Goal: Task Accomplishment & Management: Manage account settings

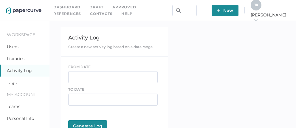
click at [262, 10] on div "J K" at bounding box center [256, 5] width 11 height 11
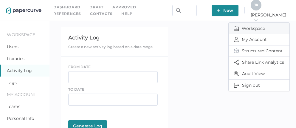
click at [253, 25] on span "Workspace" at bounding box center [259, 28] width 50 height 11
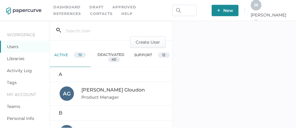
click at [19, 60] on link "Libraries" at bounding box center [16, 58] width 18 height 5
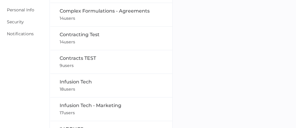
scroll to position [109, 0]
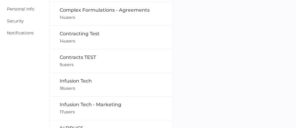
click at [69, 58] on span "Contracts TEST" at bounding box center [78, 57] width 36 height 6
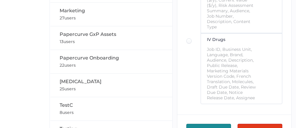
scroll to position [408, 0]
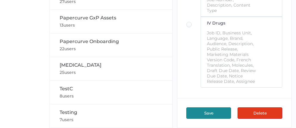
click at [264, 114] on button "Delete" at bounding box center [260, 112] width 45 height 11
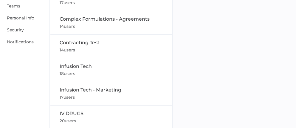
scroll to position [99, 0]
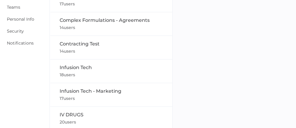
click at [82, 44] on span "Contracting Test" at bounding box center [80, 44] width 40 height 6
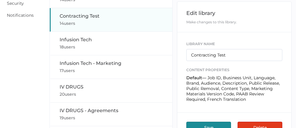
scroll to position [130, 0]
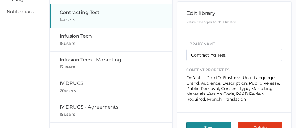
click at [259, 125] on button "Delete" at bounding box center [260, 126] width 45 height 11
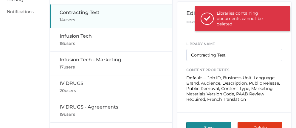
click at [93, 14] on span "Contracting Test" at bounding box center [80, 13] width 40 height 6
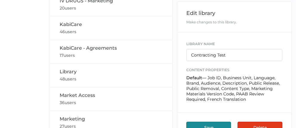
scroll to position [267, 0]
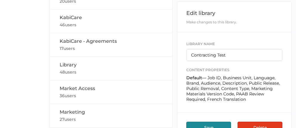
click at [69, 65] on span "Library" at bounding box center [68, 65] width 17 height 6
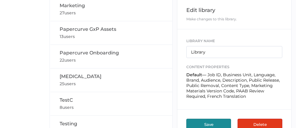
scroll to position [384, 0]
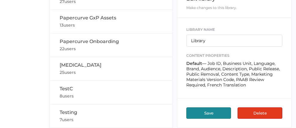
click at [64, 90] on span "TestC" at bounding box center [66, 89] width 13 height 6
type input "TestC"
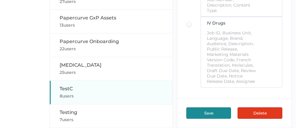
click at [259, 114] on button "Delete" at bounding box center [260, 112] width 45 height 11
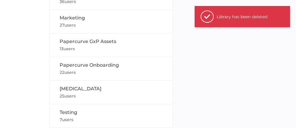
scroll to position [361, 0]
click at [69, 112] on span "Testing" at bounding box center [69, 112] width 18 height 6
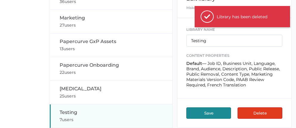
click at [258, 113] on button "Delete" at bounding box center [260, 112] width 45 height 11
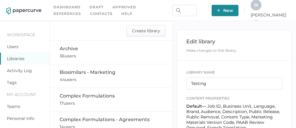
click at [121, 7] on link "Approved" at bounding box center [124, 7] width 24 height 7
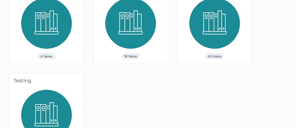
scroll to position [551, 0]
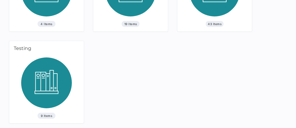
click at [42, 79] on img at bounding box center [46, 84] width 51 height 55
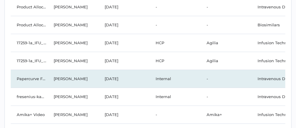
scroll to position [100, 0]
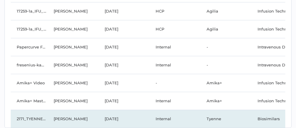
click at [37, 114] on td "2171_TYENNE_Interactive Visual Aid_V4_July2024_AB - 21 Aug, 2024" at bounding box center [29, 118] width 37 height 18
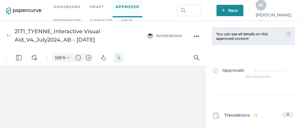
type input "111"
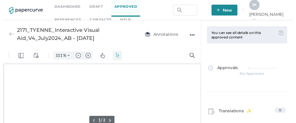
scroll to position [1, 0]
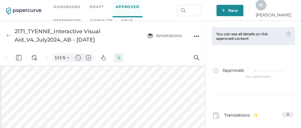
click at [197, 35] on div "●●●" at bounding box center [196, 36] width 5 height 8
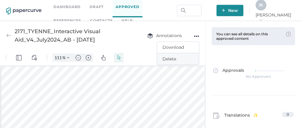
click at [176, 62] on span "Delete" at bounding box center [177, 58] width 31 height 11
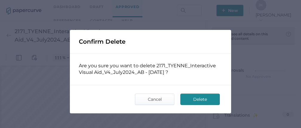
click at [204, 101] on span "Delete" at bounding box center [200, 99] width 28 height 11
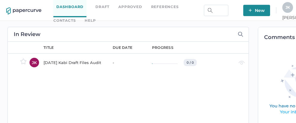
click at [132, 5] on link "Approved" at bounding box center [130, 7] width 24 height 7
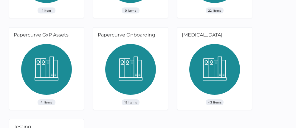
scroll to position [551, 0]
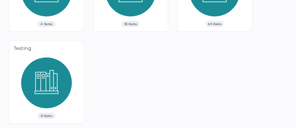
click at [47, 80] on img at bounding box center [46, 84] width 51 height 55
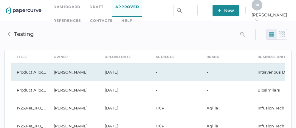
click at [97, 69] on td "[PERSON_NAME]" at bounding box center [73, 72] width 51 height 18
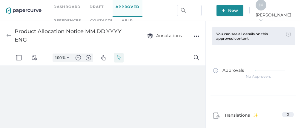
click at [197, 35] on div "●●●" at bounding box center [196, 36] width 5 height 8
type input "111"
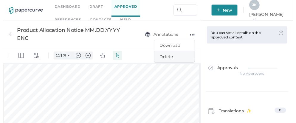
scroll to position [1, 0]
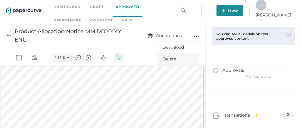
click at [173, 61] on span "Delete" at bounding box center [177, 58] width 31 height 11
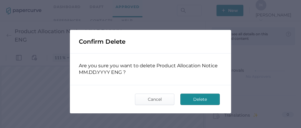
click at [202, 100] on span "Delete" at bounding box center [200, 99] width 28 height 11
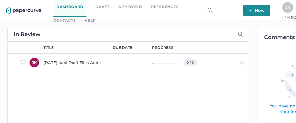
click at [133, 7] on link "Approved" at bounding box center [130, 7] width 24 height 7
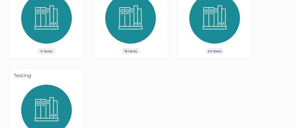
scroll to position [551, 0]
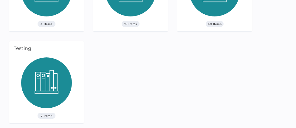
click at [65, 82] on img at bounding box center [46, 84] width 51 height 55
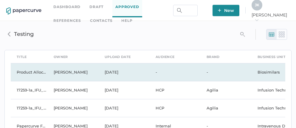
click at [115, 72] on td "[DATE]" at bounding box center [124, 72] width 51 height 18
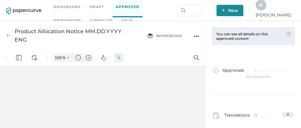
click at [197, 35] on div "●●●" at bounding box center [196, 36] width 5 height 8
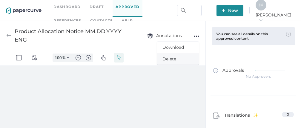
click at [172, 59] on span "Delete" at bounding box center [177, 58] width 31 height 11
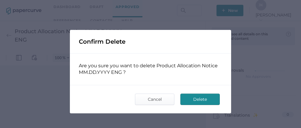
type input "111"
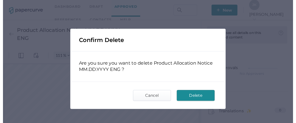
scroll to position [1, 0]
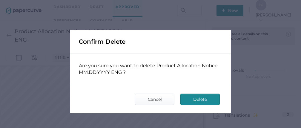
click at [190, 99] on span "Delete" at bounding box center [200, 99] width 28 height 11
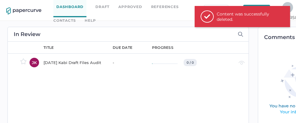
click at [131, 8] on link "Approved" at bounding box center [130, 7] width 24 height 7
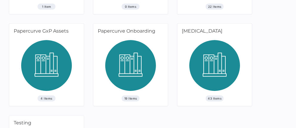
scroll to position [551, 0]
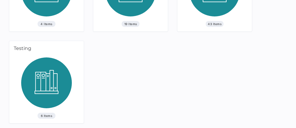
click at [52, 75] on img at bounding box center [46, 84] width 51 height 55
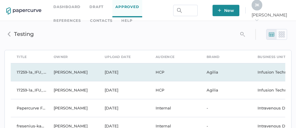
click at [108, 74] on td "[DATE]" at bounding box center [124, 72] width 51 height 18
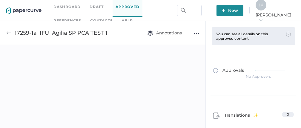
click at [197, 32] on div "●●●" at bounding box center [196, 33] width 5 height 8
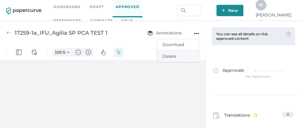
click at [167, 56] on span "Delete" at bounding box center [177, 55] width 31 height 11
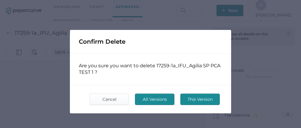
click at [158, 100] on span "All Versions" at bounding box center [154, 99] width 28 height 11
type input "111"
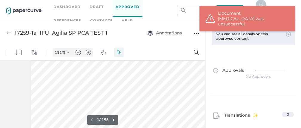
click at [196, 34] on div "●●●" at bounding box center [196, 33] width 5 height 8
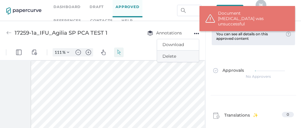
click at [169, 54] on span "Delete" at bounding box center [177, 55] width 31 height 11
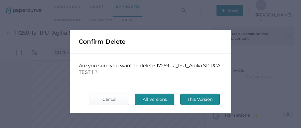
click at [159, 100] on span "All Versions" at bounding box center [154, 99] width 28 height 11
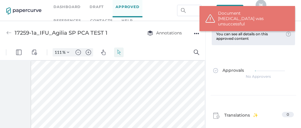
click at [195, 33] on div "●●●" at bounding box center [196, 33] width 5 height 8
click at [175, 57] on span "Delete" at bounding box center [177, 55] width 31 height 11
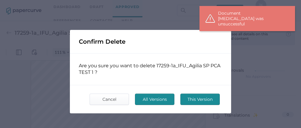
click at [197, 104] on div "This Version All Versions Cancel" at bounding box center [150, 99] width 161 height 28
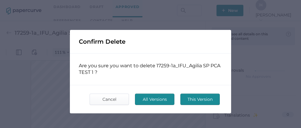
click at [197, 101] on span "This Version" at bounding box center [200, 99] width 28 height 11
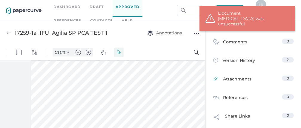
scroll to position [0, 0]
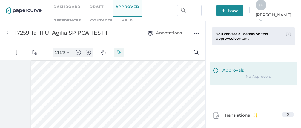
click at [227, 69] on span "Approvals" at bounding box center [228, 70] width 31 height 7
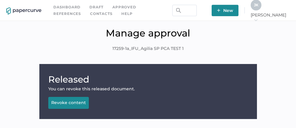
scroll to position [100, 0]
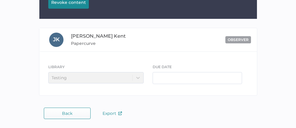
click at [69, 112] on span "Back" at bounding box center [67, 113] width 10 height 5
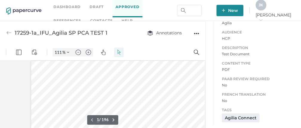
scroll to position [3, 0]
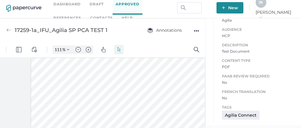
click at [196, 31] on div "●●●" at bounding box center [196, 31] width 5 height 8
click at [167, 55] on span "Delete" at bounding box center [177, 53] width 31 height 11
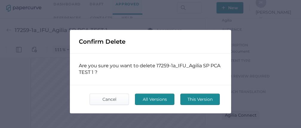
click at [160, 100] on span "All Versions" at bounding box center [154, 99] width 28 height 11
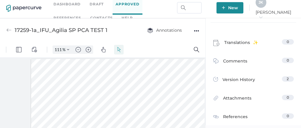
scroll to position [74, 0]
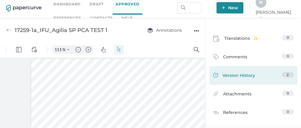
click at [239, 73] on span "Version History" at bounding box center [238, 76] width 33 height 8
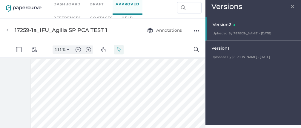
click at [233, 31] on div at bounding box center [253, 28] width 94 height 23
click at [228, 51] on div "Version 1" at bounding box center [254, 49] width 86 height 8
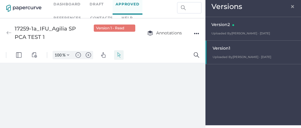
click at [196, 33] on div "●●●" at bounding box center [196, 33] width 5 height 8
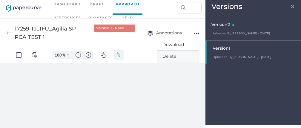
click at [181, 55] on span "Delete" at bounding box center [177, 55] width 31 height 11
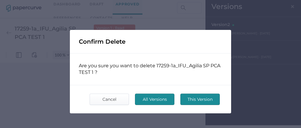
click at [186, 98] on span "This Version" at bounding box center [200, 99] width 28 height 11
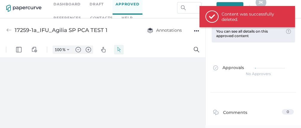
type input "111"
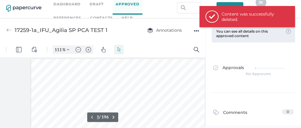
scroll to position [1, 0]
click at [166, 55] on span "Delete" at bounding box center [177, 53] width 31 height 11
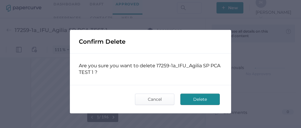
click at [197, 100] on span "Delete" at bounding box center [200, 99] width 28 height 11
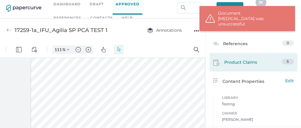
scroll to position [126, 0]
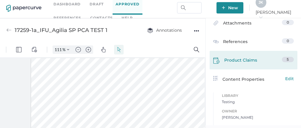
click at [283, 58] on div "5" at bounding box center [288, 59] width 12 height 5
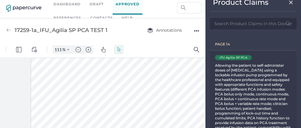
scroll to position [0, 0]
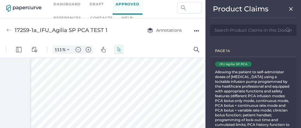
click at [242, 63] on div "IFU Agilia SP PCA" at bounding box center [233, 63] width 36 height 5
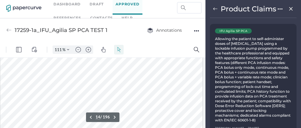
click at [277, 11] on img at bounding box center [279, 9] width 5 height 5
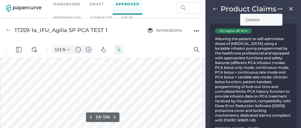
click at [254, 24] on span "Delete" at bounding box center [260, 19] width 31 height 11
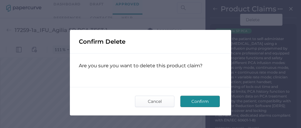
click at [199, 100] on span "Confirm" at bounding box center [200, 101] width 28 height 11
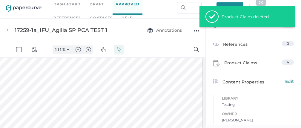
scroll to position [125, 0]
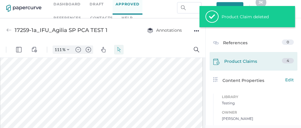
click at [242, 60] on span "Product Claims" at bounding box center [240, 62] width 33 height 9
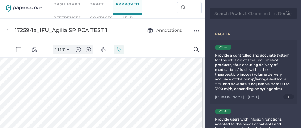
scroll to position [18, 0]
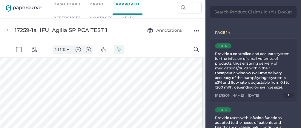
click at [254, 80] on div "Provide a controlled and accurate system for the infusion of small volumes of p…" at bounding box center [253, 70] width 76 height 38
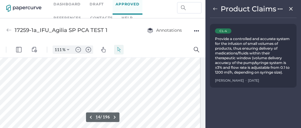
click at [277, 11] on img at bounding box center [279, 9] width 5 height 5
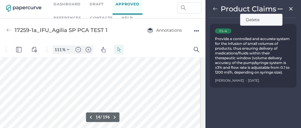
click at [259, 24] on span "Delete" at bounding box center [260, 19] width 31 height 11
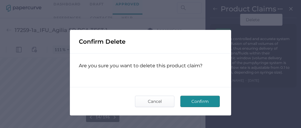
click at [203, 101] on span "Confirm" at bounding box center [200, 101] width 28 height 11
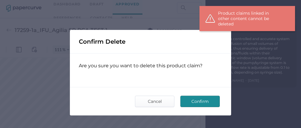
click at [195, 102] on span "Confirm" at bounding box center [200, 101] width 28 height 11
click at [156, 103] on span "Cancel" at bounding box center [154, 101] width 28 height 11
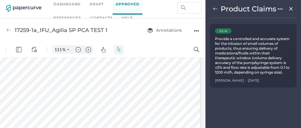
click at [288, 12] on img at bounding box center [290, 8] width 5 height 7
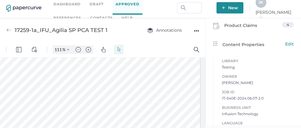
scroll to position [155, 0]
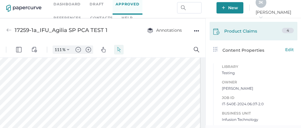
click at [242, 32] on span "Product Claims" at bounding box center [240, 32] width 33 height 9
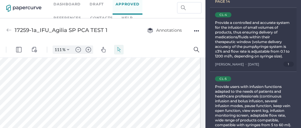
scroll to position [54, 0]
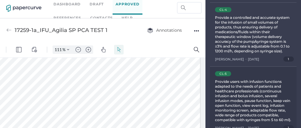
click at [244, 95] on div "Provide users with infusion functions adapted to the needs of patients and heal…" at bounding box center [253, 100] width 76 height 43
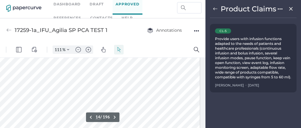
click at [279, 6] on div at bounding box center [285, 8] width 16 height 7
click at [279, 7] on img at bounding box center [279, 9] width 5 height 5
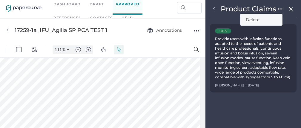
click at [257, 20] on span "Delete" at bounding box center [260, 19] width 31 height 11
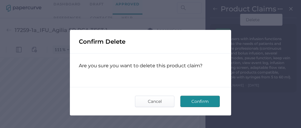
click at [199, 103] on span "Confirm" at bounding box center [200, 101] width 28 height 11
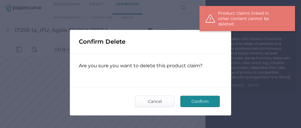
click at [199, 103] on span "Confirm" at bounding box center [200, 101] width 28 height 11
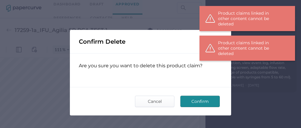
click at [258, 66] on div "Confirm Delete Are you sure you want to delete this product claim? Confirm Canc…" at bounding box center [150, 64] width 301 height 128
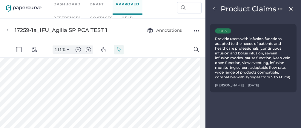
click at [120, 91] on div at bounding box center [99, 116] width 202 height 261
click at [225, 32] on div "CL-5" at bounding box center [223, 30] width 16 height 5
click at [224, 49] on div "Provide users with infusion functions adapted to the needs of patients and heal…" at bounding box center [253, 57] width 76 height 43
click at [225, 88] on div "Jeff Kent" at bounding box center [229, 84] width 29 height 5
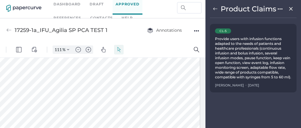
click at [141, 90] on div at bounding box center [99, 116] width 202 height 261
click at [279, 8] on img at bounding box center [279, 9] width 5 height 5
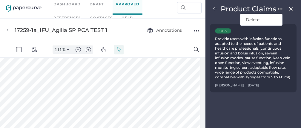
click at [250, 50] on div "Provide users with infusion functions adapted to the needs of patients and heal…" at bounding box center [253, 57] width 76 height 43
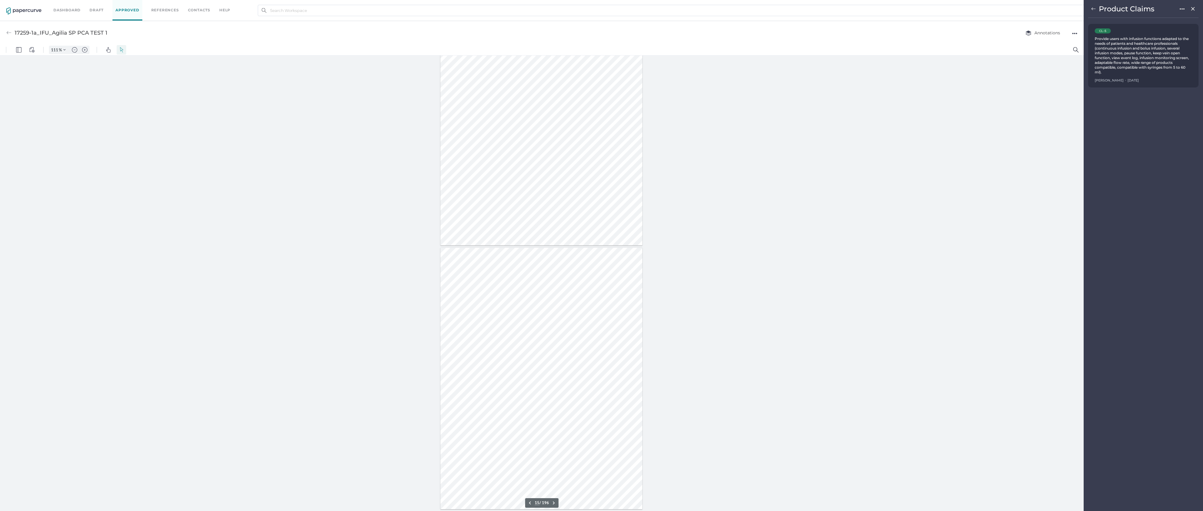
scroll to position [3500, 0]
type input "14"
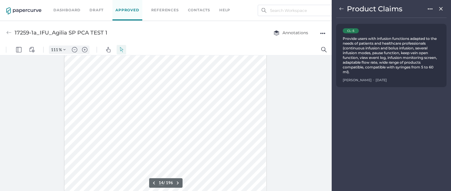
click at [300, 10] on img at bounding box center [440, 8] width 5 height 7
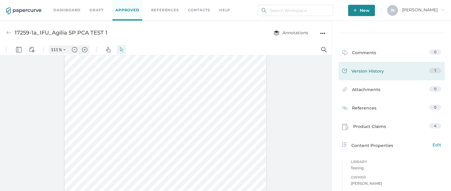
scroll to position [63, 0]
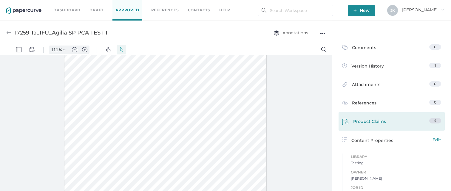
click at [300, 124] on span "Product Claims" at bounding box center [369, 122] width 33 height 9
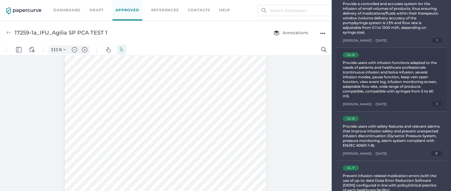
scroll to position [81, 0]
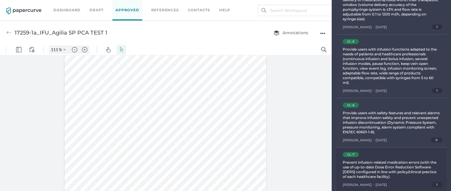
click at [300, 127] on div "Prevent infusion-related medication errors (with the use of up-to-date Dose Err…" at bounding box center [391, 169] width 97 height 19
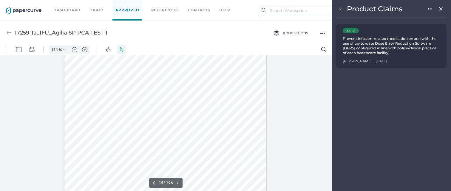
scroll to position [3494, 0]
click at [300, 9] on img at bounding box center [430, 9] width 5 height 5
click at [300, 20] on span "Delete" at bounding box center [411, 19] width 31 height 11
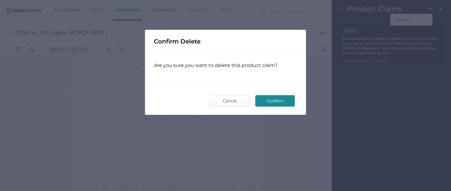
click at [286, 99] on span "Confirm" at bounding box center [275, 101] width 28 height 11
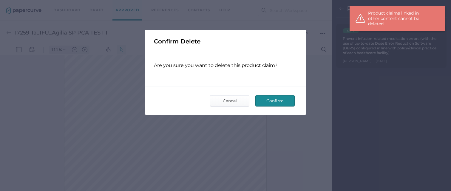
click at [99, 88] on div "Confirm Delete Are you sure you want to delete this product claim? Confirm Canc…" at bounding box center [225, 95] width 451 height 191
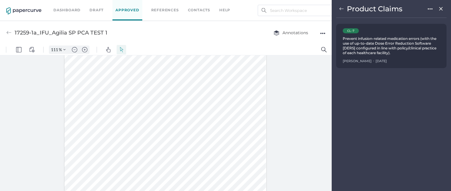
click at [124, 13] on link "Approved" at bounding box center [127, 10] width 30 height 21
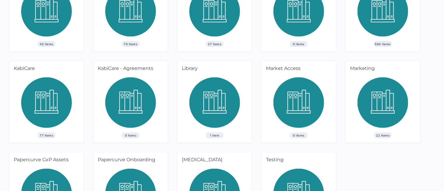
scroll to position [212, 0]
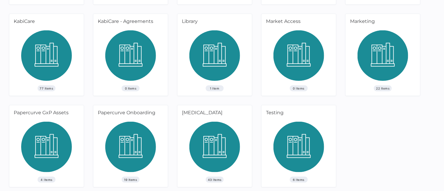
click at [299, 138] on img at bounding box center [298, 149] width 51 height 55
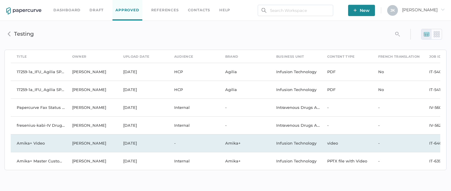
click at [63, 146] on td "Amika+ Video" at bounding box center [38, 144] width 55 height 18
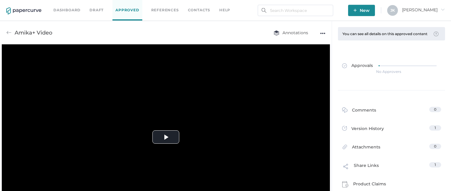
click at [324, 33] on div "●●●" at bounding box center [322, 33] width 5 height 8
click at [295, 57] on span "Delete" at bounding box center [304, 55] width 31 height 11
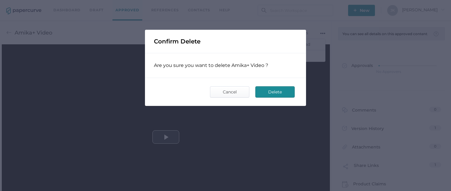
click at [280, 95] on span "Delete" at bounding box center [275, 92] width 28 height 11
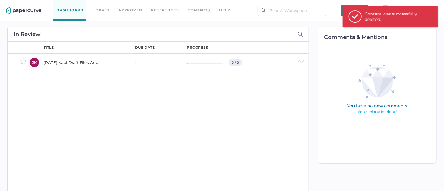
click at [133, 10] on link "Approved" at bounding box center [130, 10] width 24 height 7
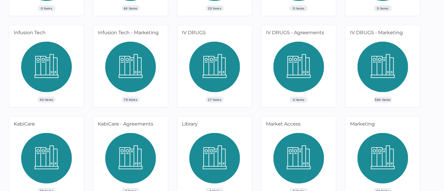
scroll to position [212, 0]
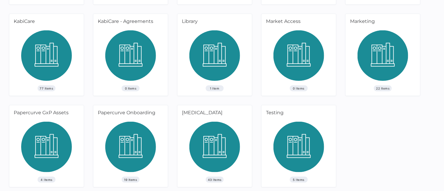
click at [303, 147] on img at bounding box center [298, 149] width 51 height 55
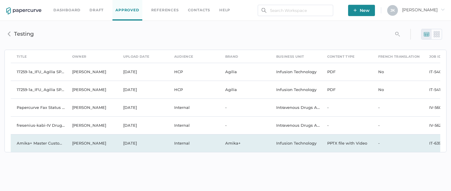
click at [130, 143] on td "[DATE]" at bounding box center [142, 144] width 51 height 18
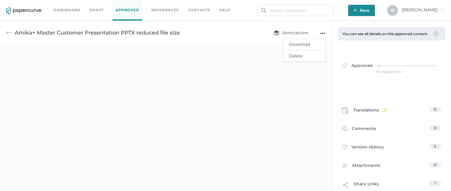
click at [322, 34] on div "●●●" at bounding box center [322, 33] width 5 height 8
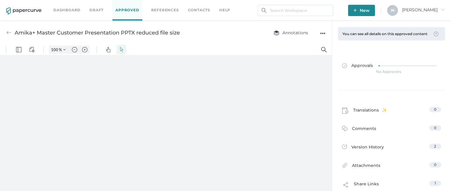
click at [322, 34] on div "●●●" at bounding box center [322, 33] width 5 height 8
click at [295, 56] on span "Delete" at bounding box center [304, 55] width 31 height 11
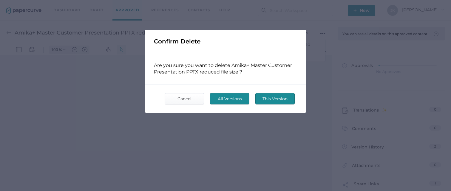
click at [239, 101] on span "All Versions" at bounding box center [230, 99] width 28 height 11
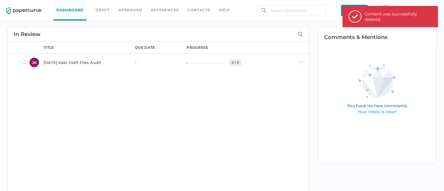
click at [134, 10] on link "Approved" at bounding box center [130, 10] width 24 height 7
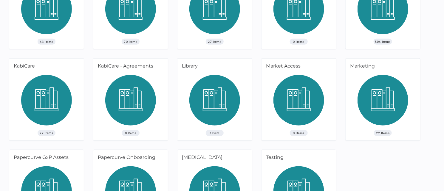
scroll to position [212, 0]
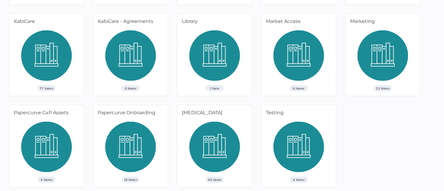
click at [296, 141] on img at bounding box center [298, 149] width 51 height 55
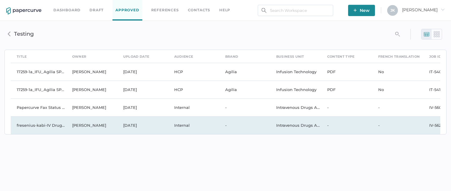
click at [132, 124] on td "[DATE]" at bounding box center [142, 126] width 51 height 18
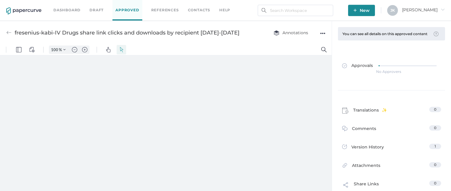
click at [323, 35] on div "●●●" at bounding box center [322, 33] width 5 height 8
click at [297, 57] on span "Delete" at bounding box center [304, 55] width 31 height 11
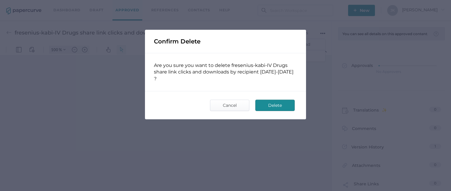
click at [273, 107] on span "Delete" at bounding box center [275, 105] width 28 height 11
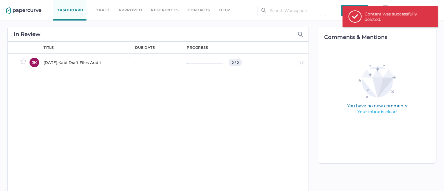
click at [136, 9] on link "Approved" at bounding box center [130, 10] width 24 height 7
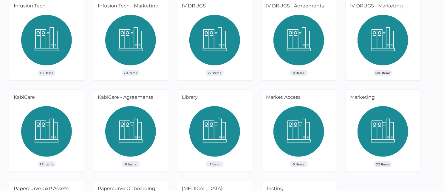
scroll to position [212, 0]
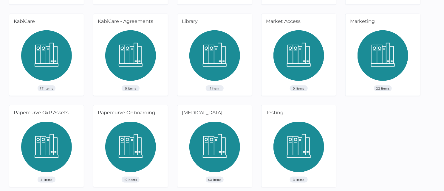
click at [296, 140] on img at bounding box center [298, 149] width 51 height 55
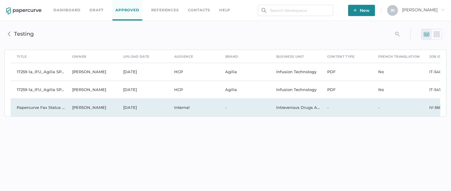
click at [143, 107] on td "[DATE]" at bounding box center [142, 108] width 51 height 18
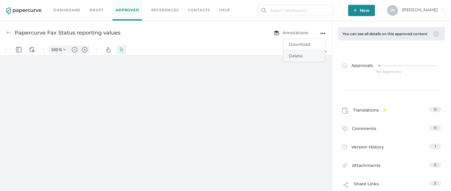
click at [299, 54] on span "Delete" at bounding box center [304, 55] width 31 height 11
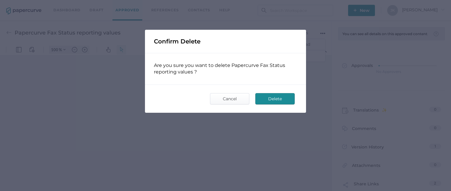
type input "111"
click at [275, 96] on span "Delete" at bounding box center [275, 99] width 28 height 11
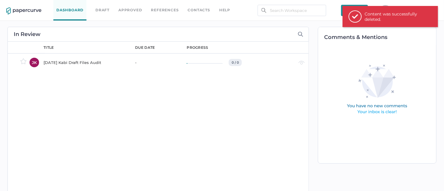
click at [127, 9] on link "Approved" at bounding box center [130, 10] width 24 height 7
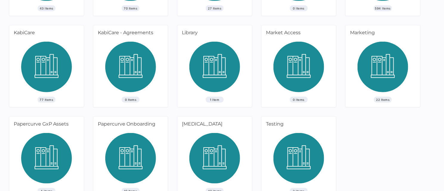
scroll to position [212, 0]
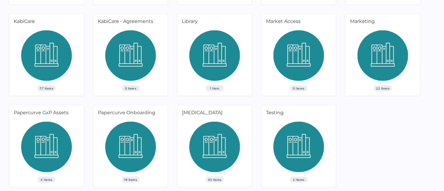
click at [304, 150] on img at bounding box center [298, 149] width 51 height 55
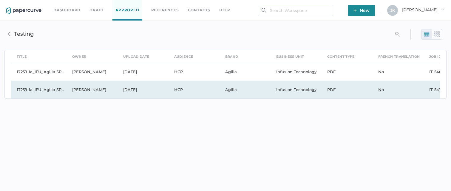
click at [182, 90] on td "HCP" at bounding box center [193, 90] width 51 height 18
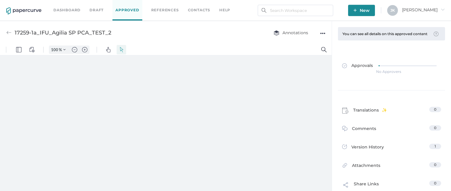
type input "111"
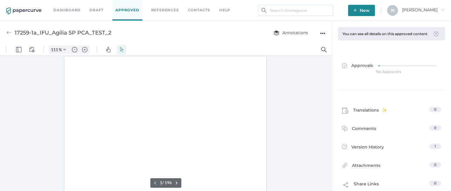
scroll to position [1, 0]
click at [321, 33] on div "●●●" at bounding box center [322, 33] width 5 height 8
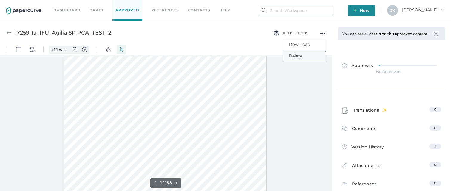
click at [294, 55] on span "Delete" at bounding box center [304, 55] width 31 height 11
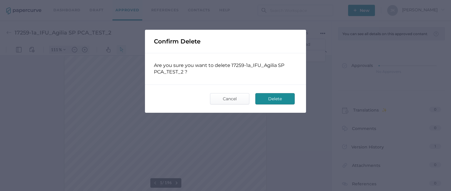
click at [277, 100] on span "Delete" at bounding box center [275, 99] width 28 height 11
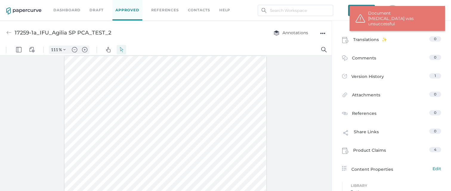
scroll to position [72, 0]
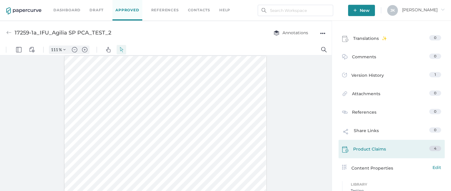
click at [361, 154] on span "Product Claims" at bounding box center [369, 150] width 33 height 9
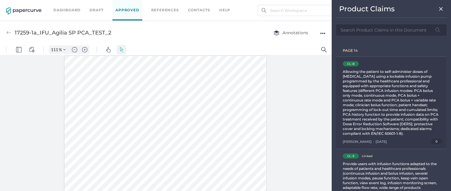
click at [381, 96] on div "Allowing the patient to self-administer doses of analgesia using a lockable inf…" at bounding box center [391, 102] width 97 height 67
type input "14"
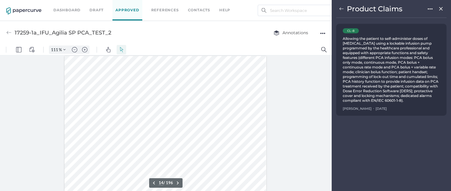
scroll to position [3415, 0]
click at [429, 9] on img at bounding box center [430, 9] width 5 height 5
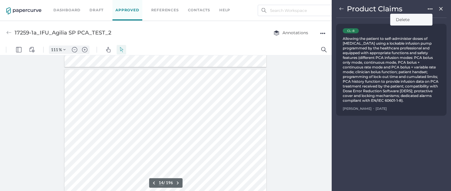
click at [409, 20] on span "Delete" at bounding box center [411, 19] width 31 height 11
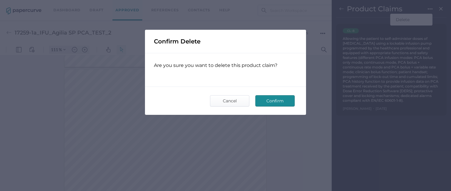
click at [274, 102] on span "Confirm" at bounding box center [275, 101] width 28 height 11
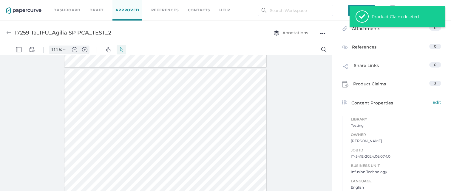
scroll to position [143, 0]
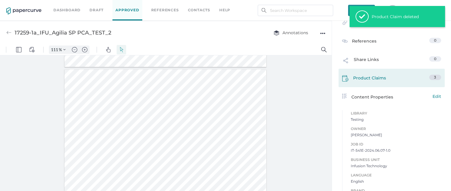
click at [361, 84] on span "Product Claims" at bounding box center [369, 79] width 33 height 9
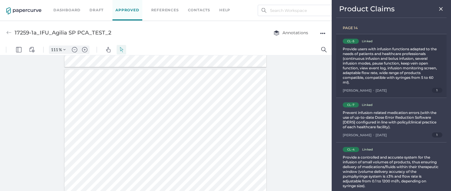
click at [362, 72] on div "Provide users with infusion functions adapted to the needs of patients and heal…" at bounding box center [391, 66] width 97 height 38
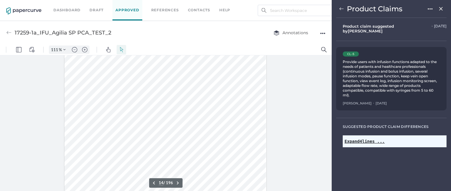
click at [357, 139] on pre "Expand 4 lines ..." at bounding box center [364, 141] width 40 height 5
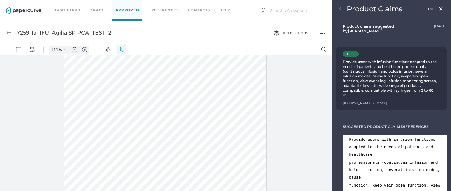
click at [428, 8] on img at bounding box center [430, 9] width 5 height 5
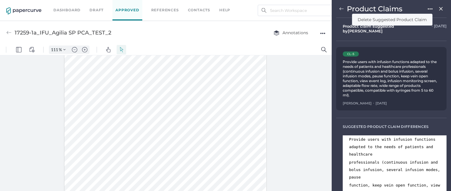
click at [385, 18] on span "Delete Suggested Product Claim" at bounding box center [392, 19] width 69 height 11
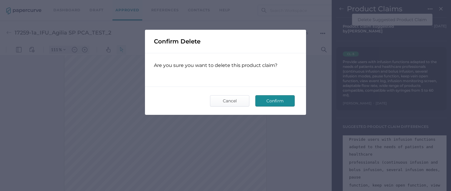
click at [278, 99] on span "Confirm" at bounding box center [275, 101] width 28 height 11
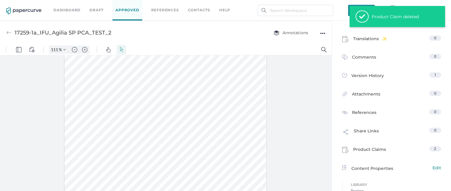
scroll to position [76, 0]
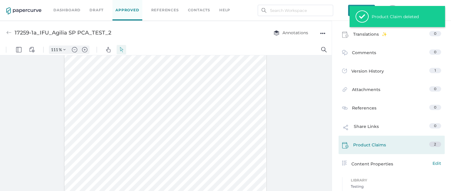
click at [361, 151] on span "Product Claims" at bounding box center [369, 146] width 33 height 9
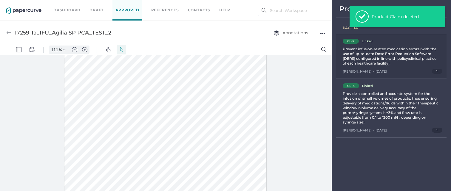
click at [380, 64] on div "Prevent infusion-related medication errors (with the use of up-to-date Dose Err…" at bounding box center [391, 56] width 97 height 19
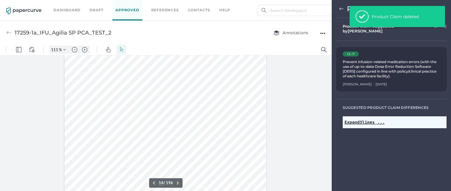
scroll to position [3494, 0]
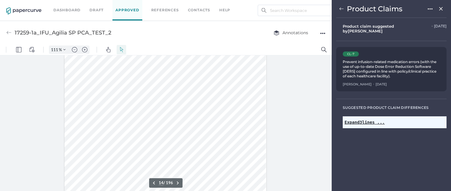
click at [429, 9] on img at bounding box center [430, 9] width 5 height 5
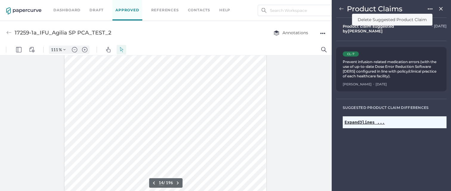
click at [389, 19] on span "Delete Suggested Product Claim" at bounding box center [392, 19] width 69 height 11
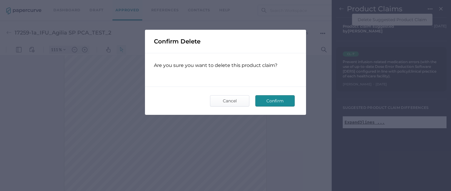
click at [273, 101] on span "Confirm" at bounding box center [275, 101] width 28 height 11
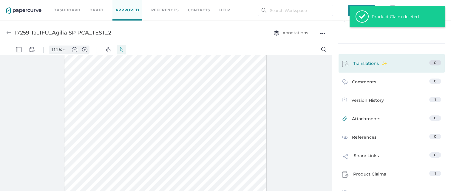
scroll to position [85, 0]
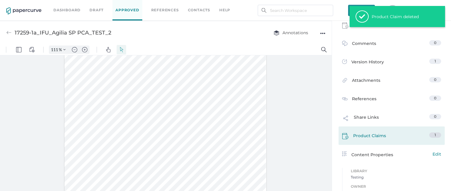
click at [362, 137] on span "Product Claims" at bounding box center [369, 137] width 33 height 9
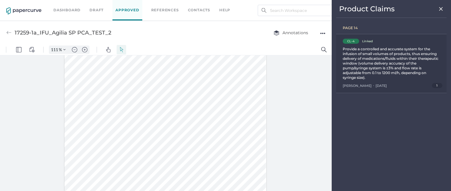
click at [364, 60] on div "Provide a controlled and accurate system for the infusion of small volumes of p…" at bounding box center [391, 63] width 97 height 33
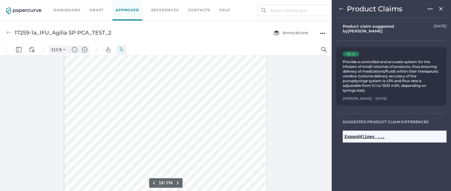
click at [431, 8] on img at bounding box center [430, 9] width 5 height 5
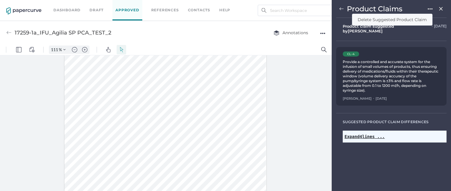
click at [380, 18] on span "Delete Suggested Product Claim" at bounding box center [392, 19] width 69 height 11
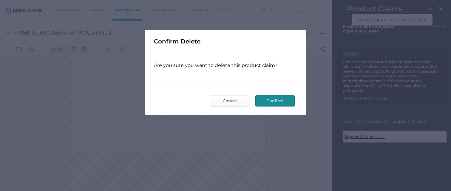
click at [268, 100] on span "Confirm" at bounding box center [275, 101] width 28 height 11
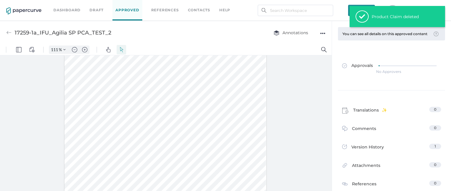
click at [322, 33] on div "●●●" at bounding box center [322, 33] width 5 height 8
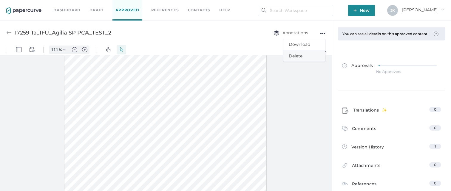
click at [289, 56] on span "Delete" at bounding box center [304, 55] width 31 height 11
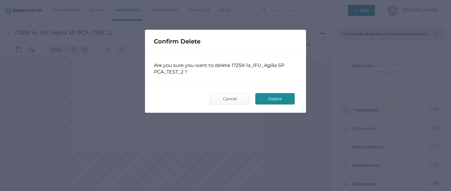
click at [271, 101] on span "Delete" at bounding box center [275, 99] width 28 height 11
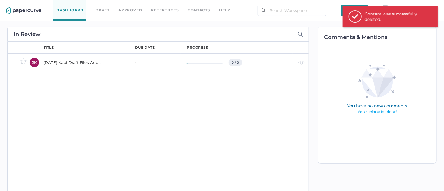
click at [130, 8] on link "Approved" at bounding box center [130, 10] width 24 height 7
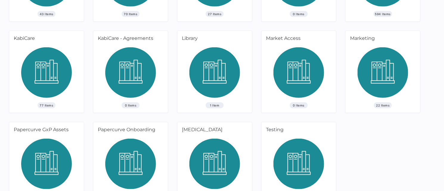
scroll to position [212, 0]
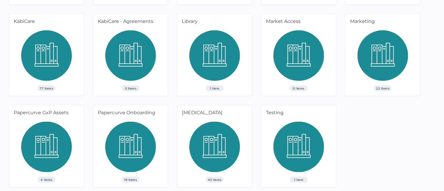
click at [281, 134] on img at bounding box center [298, 149] width 51 height 55
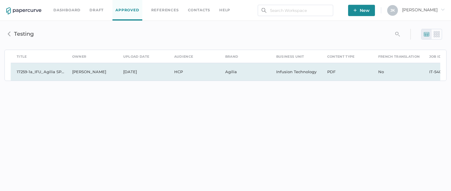
click at [139, 71] on td "Jun 7, 2024" at bounding box center [142, 72] width 51 height 18
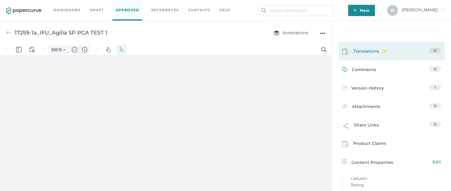
type input "111"
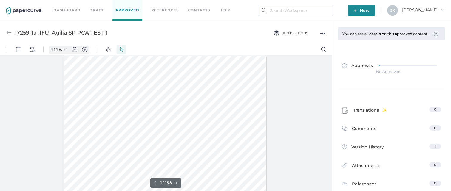
click at [323, 32] on div "●●●" at bounding box center [322, 33] width 5 height 8
click at [291, 56] on span "Delete" at bounding box center [304, 55] width 31 height 11
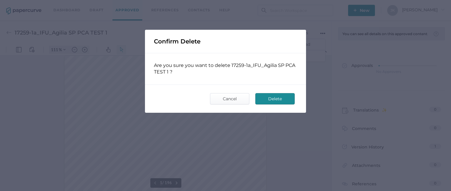
click at [280, 101] on span "Delete" at bounding box center [275, 99] width 28 height 11
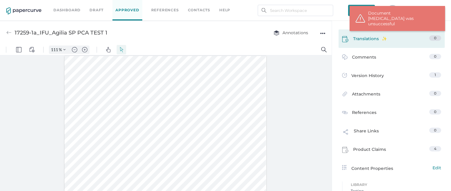
scroll to position [72, 0]
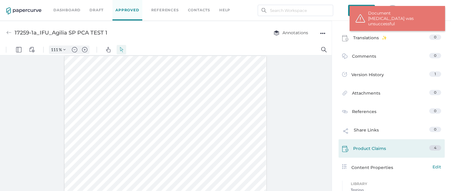
click at [358, 154] on span "Product Claims" at bounding box center [369, 150] width 33 height 9
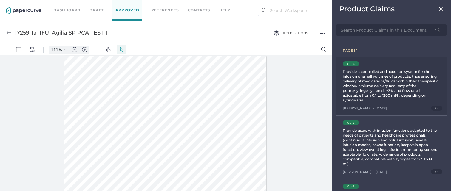
click at [376, 84] on div "Provide a controlled and accurate system for the infusion of small volumes of p…" at bounding box center [391, 85] width 97 height 33
type input "14"
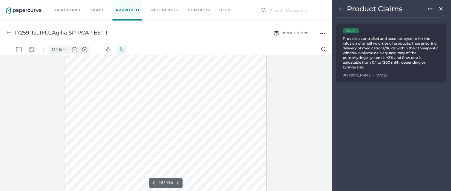
click at [431, 13] on div "Product Claims" at bounding box center [391, 10] width 110 height 13
click at [431, 10] on img at bounding box center [430, 9] width 5 height 5
click at [407, 21] on span "Delete" at bounding box center [411, 19] width 31 height 11
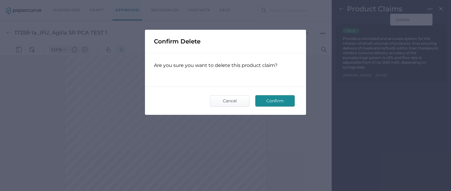
click at [280, 99] on span "Confirm" at bounding box center [275, 101] width 28 height 11
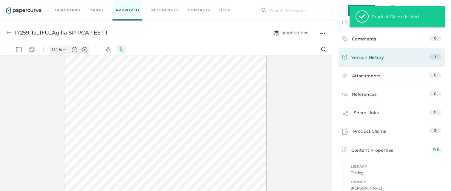
scroll to position [93, 0]
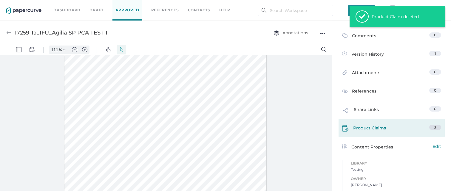
click at [364, 132] on span "Product Claims" at bounding box center [369, 129] width 33 height 9
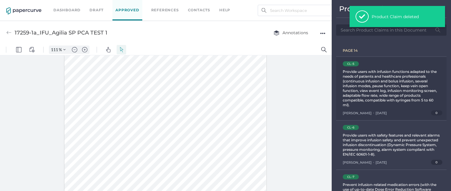
click at [380, 92] on div "Provide users with infusion functions adapted to the needs of patients and heal…" at bounding box center [391, 88] width 97 height 38
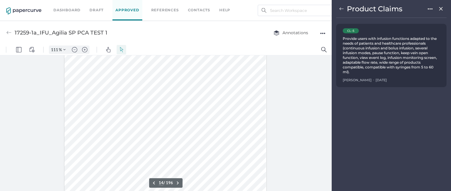
click at [430, 8] on img at bounding box center [430, 9] width 5 height 5
click at [407, 19] on span "Delete" at bounding box center [411, 19] width 31 height 11
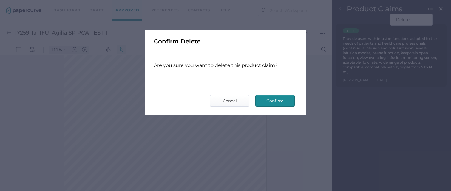
click at [277, 102] on span "Confirm" at bounding box center [275, 101] width 28 height 11
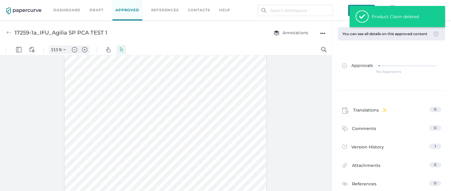
click at [321, 32] on div "●●●" at bounding box center [322, 33] width 5 height 8
click at [296, 55] on span "Delete" at bounding box center [304, 55] width 31 height 11
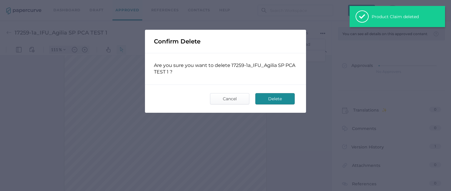
click at [274, 99] on span "Delete" at bounding box center [275, 99] width 28 height 11
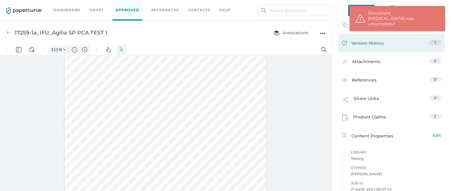
scroll to position [110, 0]
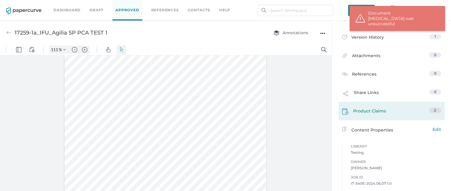
click at [365, 116] on span "Product Claims" at bounding box center [369, 112] width 33 height 9
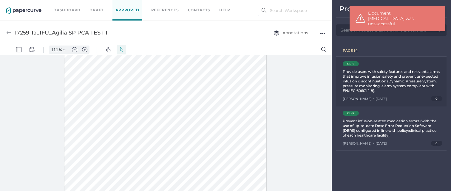
click at [376, 86] on div "Provide users with safety features and relevant alarms that improve infusion sa…" at bounding box center [391, 81] width 97 height 24
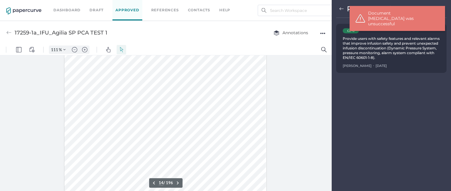
scroll to position [3481, 0]
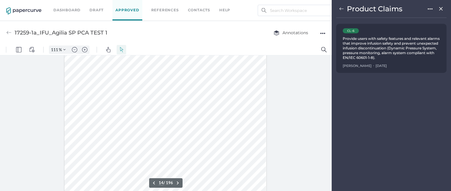
click at [430, 9] on img at bounding box center [430, 9] width 5 height 5
click at [401, 18] on span "Delete" at bounding box center [411, 19] width 31 height 11
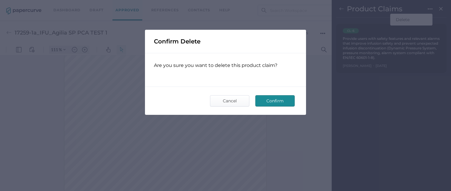
click at [277, 101] on span "Confirm" at bounding box center [275, 101] width 28 height 11
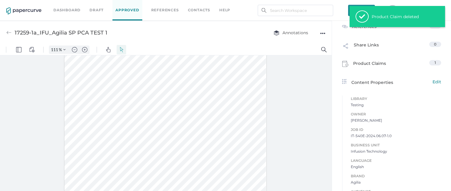
scroll to position [180, 0]
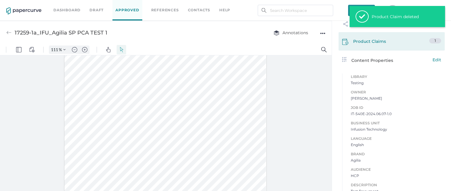
click at [359, 47] on span "Product Claims" at bounding box center [369, 42] width 33 height 9
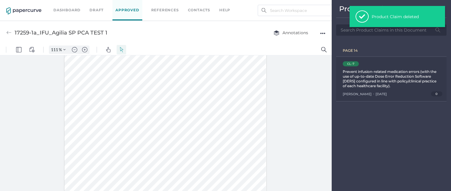
click at [377, 81] on div "Prevent infusion-related medication errors (with the use of up-to-date Dose Err…" at bounding box center [391, 78] width 97 height 19
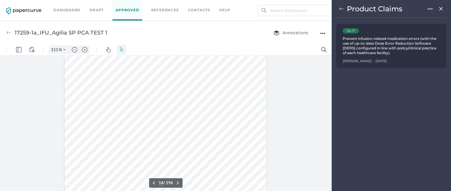
click at [429, 9] on img at bounding box center [430, 9] width 5 height 5
click at [404, 18] on span "Delete" at bounding box center [411, 19] width 31 height 11
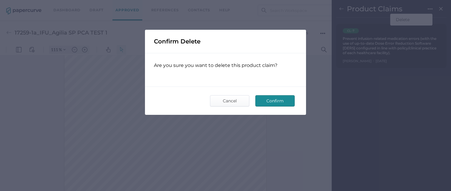
click at [271, 99] on span "Confirm" at bounding box center [275, 101] width 28 height 11
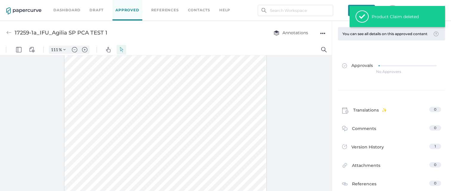
click at [323, 31] on div "●●●" at bounding box center [322, 33] width 5 height 8
click at [292, 55] on span "Delete" at bounding box center [304, 55] width 31 height 11
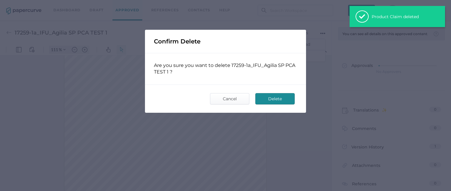
click at [270, 98] on span "Delete" at bounding box center [275, 99] width 28 height 11
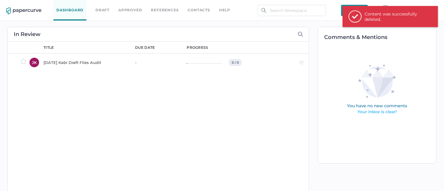
click at [132, 9] on link "Approved" at bounding box center [130, 10] width 24 height 7
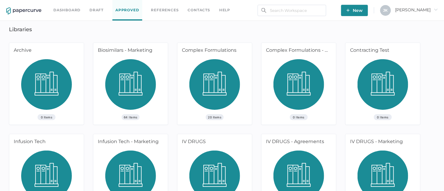
click at [429, 8] on span "[PERSON_NAME]" at bounding box center [416, 9] width 43 height 5
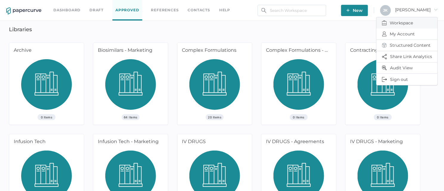
click at [398, 20] on span "Workspace" at bounding box center [407, 22] width 50 height 11
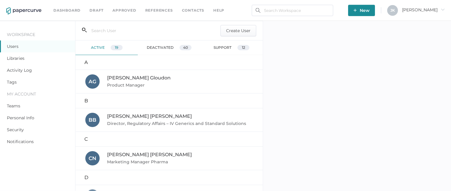
click at [16, 56] on link "Libraries" at bounding box center [16, 58] width 18 height 5
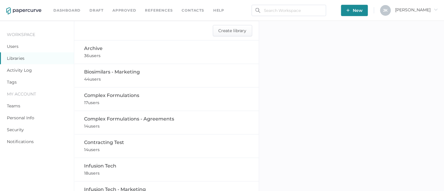
scroll to position [295, 0]
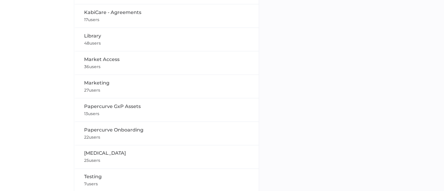
click at [101, 175] on span "Testing" at bounding box center [93, 177] width 18 height 6
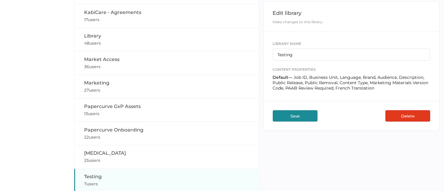
click at [408, 114] on button "Delete" at bounding box center [408, 116] width 45 height 11
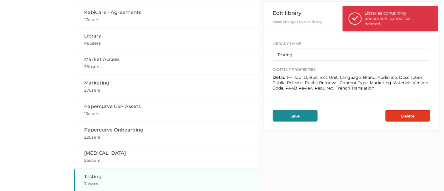
click at [402, 114] on button "Delete" at bounding box center [408, 116] width 45 height 11
click at [105, 174] on div "Testing 7 users" at bounding box center [167, 181] width 166 height 14
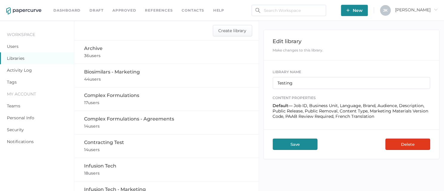
click at [191, 10] on link "Contacts" at bounding box center [193, 10] width 22 height 7
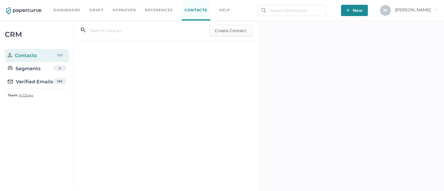
click at [36, 82] on div "Verified Emails" at bounding box center [30, 81] width 45 height 7
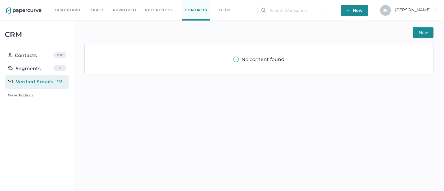
click at [120, 12] on link "Approved" at bounding box center [124, 10] width 24 height 7
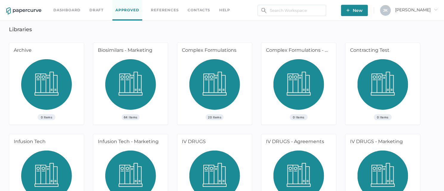
scroll to position [212, 0]
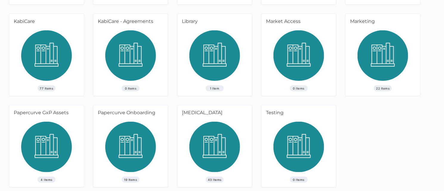
click at [301, 141] on img at bounding box center [298, 149] width 51 height 55
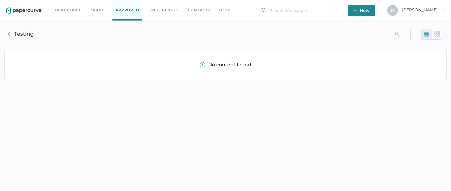
click at [443, 8] on icon "arrow_right" at bounding box center [443, 9] width 4 height 4
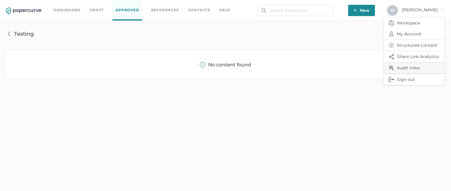
click at [401, 69] on span "Audit View" at bounding box center [414, 68] width 50 height 11
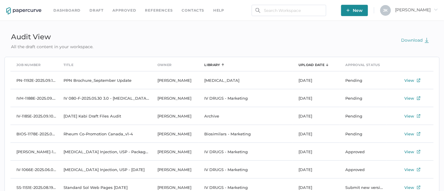
click at [211, 64] on div "Library" at bounding box center [213, 65] width 16 height 7
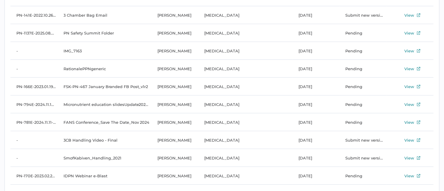
scroll to position [2806, 0]
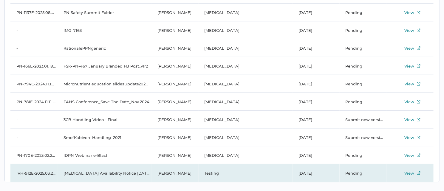
click at [104, 172] on td "[MEDICAL_DATA] Availability Notice [DATE] EN" at bounding box center [105, 174] width 94 height 18
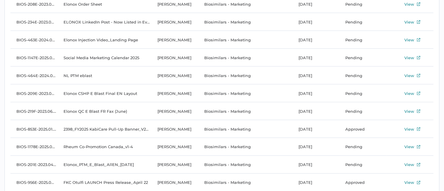
scroll to position [0, 0]
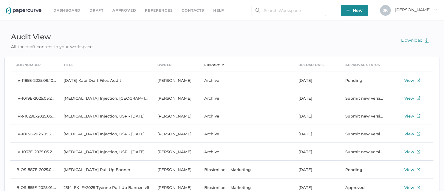
click at [122, 9] on link "Approved" at bounding box center [124, 10] width 24 height 7
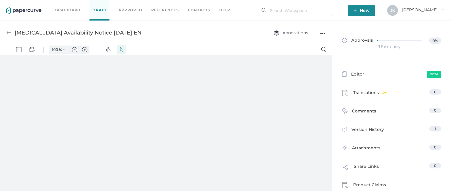
type input "111"
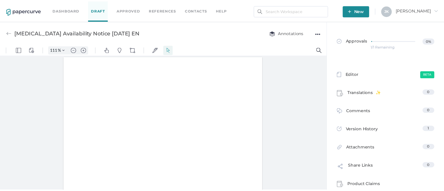
scroll to position [1, 0]
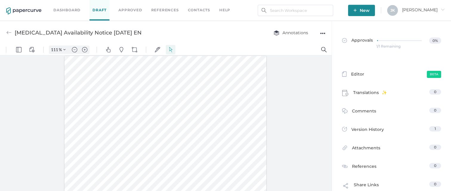
click at [99, 31] on div "[MEDICAL_DATA] Availability Notice [DATE] EN" at bounding box center [78, 32] width 127 height 11
click at [106, 28] on div "[MEDICAL_DATA] Availability Notice [DATE] EN" at bounding box center [78, 32] width 127 height 11
click at [101, 31] on div "[MEDICAL_DATA] Availability Notice [DATE] EN" at bounding box center [78, 32] width 127 height 11
drag, startPoint x: 15, startPoint y: 33, endPoint x: 115, endPoint y: 38, distance: 99.8
click at [115, 39] on div "[MEDICAL_DATA] Availability Notice [DATE] EN Annotations ●●●" at bounding box center [166, 33] width 332 height 24
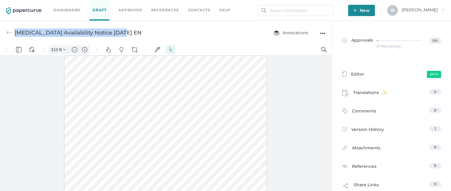
copy div "[MEDICAL_DATA] Availability Notice [DATE] EN"
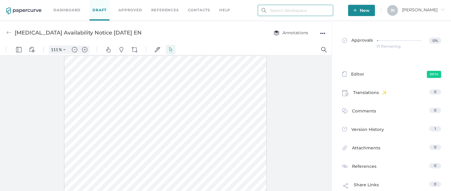
click at [281, 9] on input "text" at bounding box center [295, 10] width 75 height 11
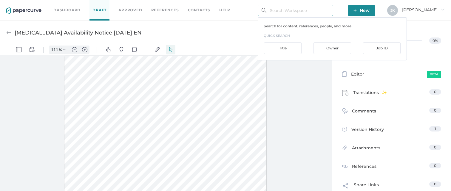
paste input "[MEDICAL_DATA] Availability Notice [DATE] EN"
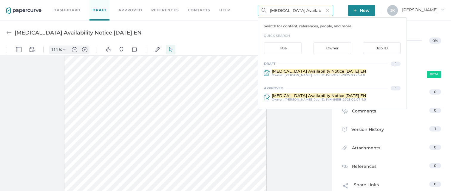
type input "[MEDICAL_DATA] Availability Notice [DATE] EN"
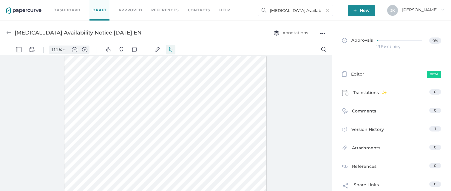
click at [293, 147] on div at bounding box center [166, 124] width 332 height 139
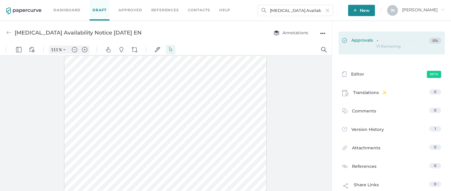
click at [394, 38] on div at bounding box center [401, 40] width 48 height 4
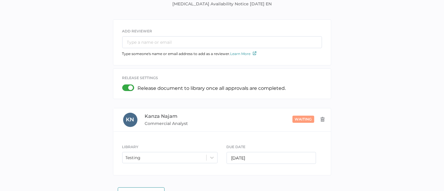
scroll to position [56, 0]
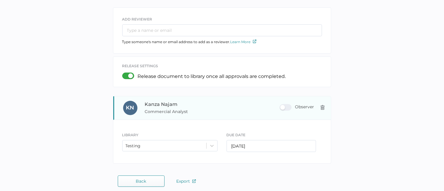
click at [289, 106] on div "Observer" at bounding box center [297, 107] width 35 height 7
click at [281, 105] on input "Observer" at bounding box center [281, 105] width 0 height 0
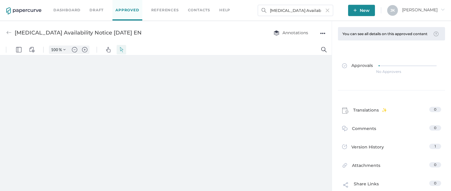
type input "111"
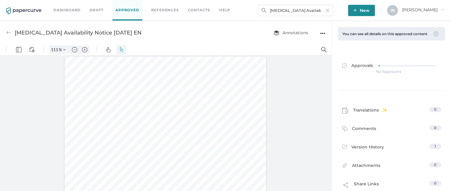
scroll to position [1, 0]
click at [322, 33] on div "●●●" at bounding box center [322, 33] width 5 height 8
click at [294, 57] on span "Delete" at bounding box center [304, 55] width 31 height 11
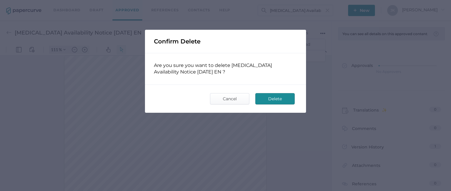
click at [276, 99] on span "Delete" at bounding box center [275, 99] width 28 height 11
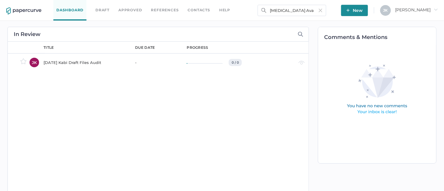
click at [425, 10] on span "Jeff arrow_right" at bounding box center [416, 9] width 43 height 5
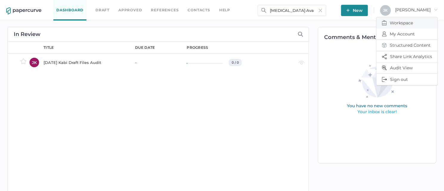
click at [399, 23] on span "Workspace" at bounding box center [407, 22] width 50 height 11
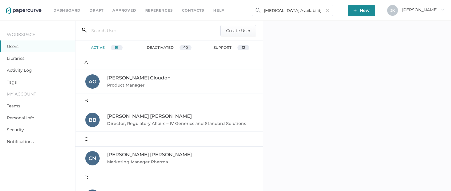
click at [13, 57] on link "Libraries" at bounding box center [16, 58] width 18 height 5
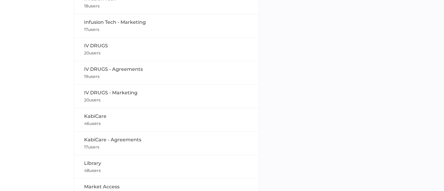
scroll to position [295, 0]
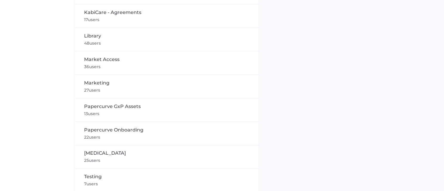
click at [152, 178] on div "Testing 7 users" at bounding box center [167, 181] width 166 height 14
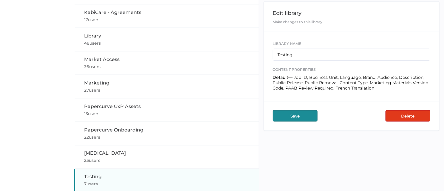
click at [410, 117] on button "Delete" at bounding box center [408, 116] width 45 height 11
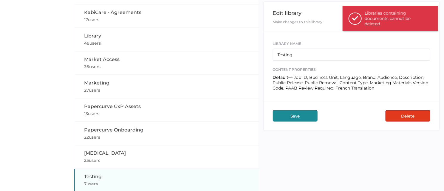
click at [117, 177] on div "Testing 7 users" at bounding box center [167, 181] width 166 height 14
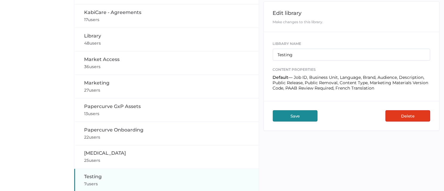
click at [403, 115] on button "Delete" at bounding box center [408, 116] width 45 height 11
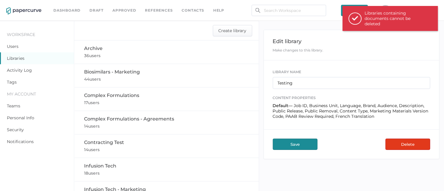
click at [158, 11] on link "References" at bounding box center [159, 10] width 28 height 7
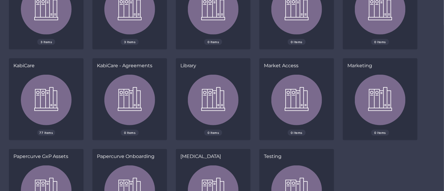
scroll to position [211, 0]
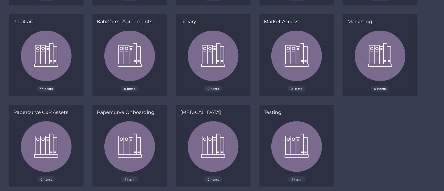
click at [289, 143] on img at bounding box center [296, 149] width 51 height 55
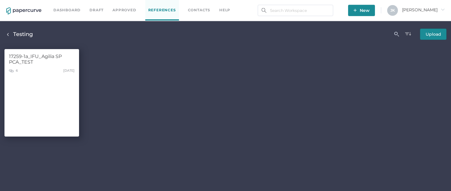
click at [43, 63] on div "17259-1a_IFU_Agilia SP PCA_TEST" at bounding box center [42, 60] width 66 height 13
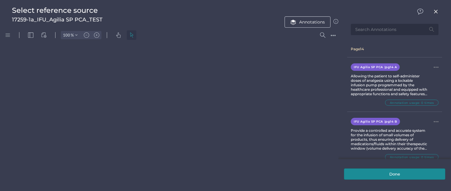
type input "64"
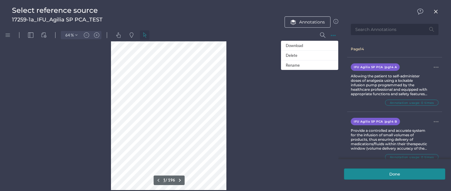
click at [294, 56] on div "Delete" at bounding box center [309, 56] width 57 height 10
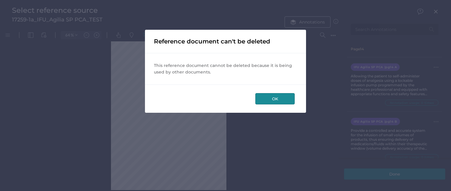
click at [280, 98] on button "OK" at bounding box center [274, 98] width 39 height 11
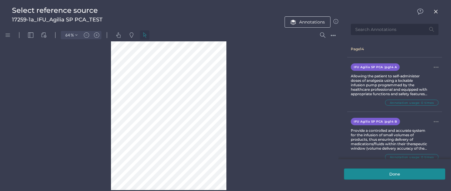
click at [366, 86] on span at bounding box center [365, 85] width 1 height 4
type input "IFU Agilia SP PCA"
type input "pg14 A"
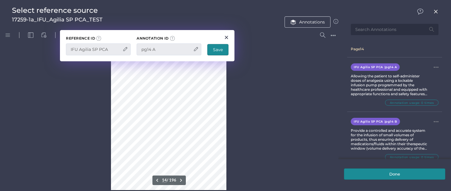
scroll to position [1962, 0]
click at [366, 86] on span at bounding box center [365, 85] width 1 height 4
click at [285, 91] on div at bounding box center [169, 111] width 338 height 162
click at [227, 36] on span "×" at bounding box center [226, 34] width 5 height 5
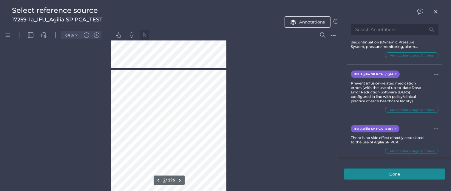
scroll to position [17, 0]
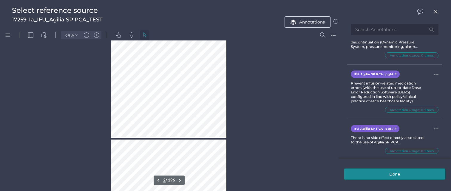
type input "1"
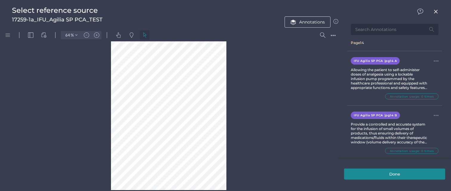
scroll to position [5, 0]
click at [334, 35] on div "●●●" at bounding box center [332, 35] width 5 height 4
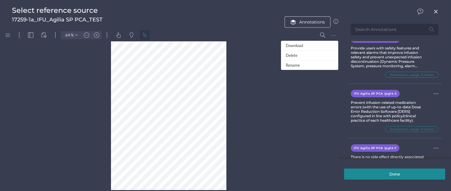
scroll to position [211, 0]
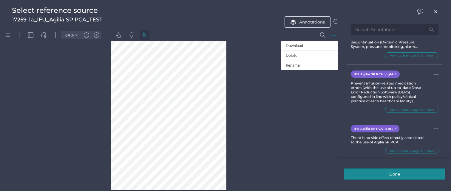
click at [434, 129] on img at bounding box center [436, 129] width 5 height 1
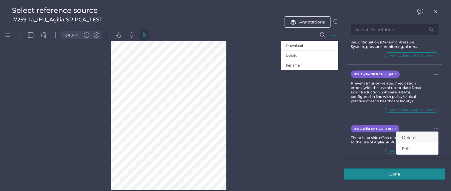
click at [411, 132] on span "Delete" at bounding box center [417, 137] width 31 height 11
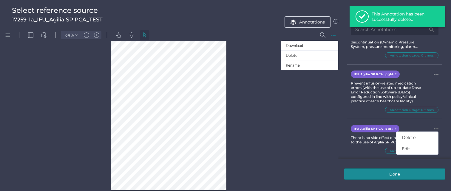
click at [434, 74] on img at bounding box center [436, 74] width 5 height 1
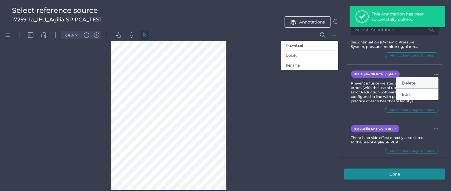
click at [404, 79] on span "Delete" at bounding box center [417, 83] width 31 height 11
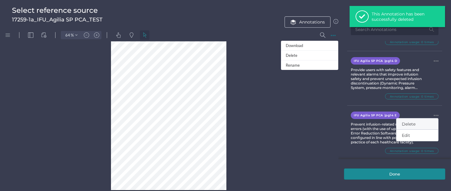
scroll to position [167, 0]
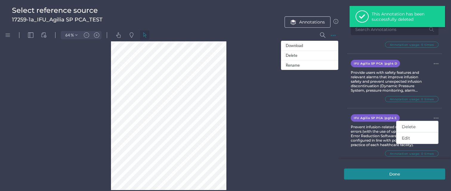
click at [434, 61] on span at bounding box center [436, 63] width 5 height 4
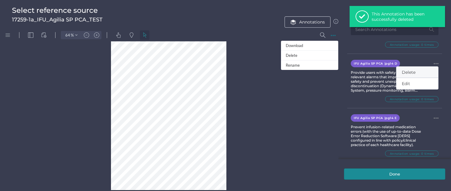
click at [412, 69] on span "Delete" at bounding box center [417, 72] width 31 height 11
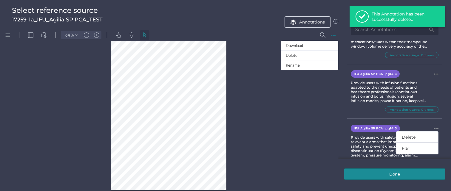
scroll to position [96, 0]
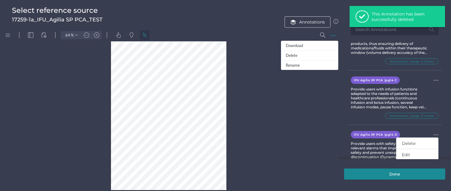
click at [434, 78] on span at bounding box center [436, 80] width 5 height 4
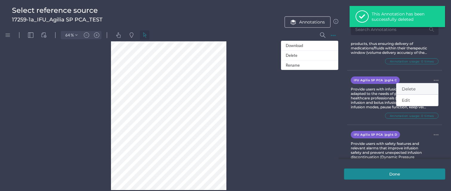
click at [406, 86] on span "Delete" at bounding box center [417, 89] width 31 height 11
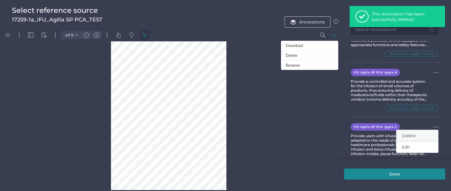
scroll to position [45, 0]
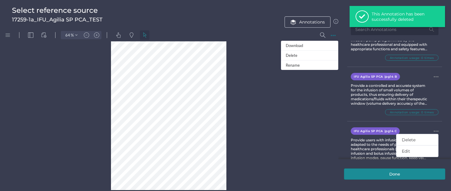
click at [434, 75] on span at bounding box center [436, 77] width 5 height 4
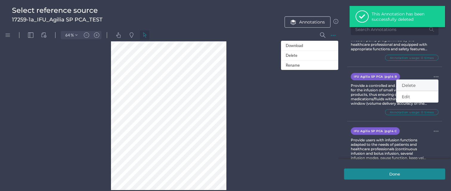
click at [410, 80] on span "Delete" at bounding box center [417, 85] width 31 height 11
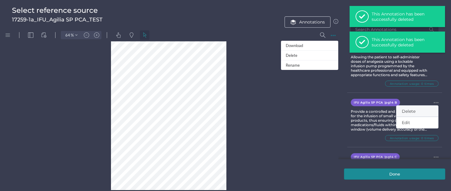
scroll to position [0, 0]
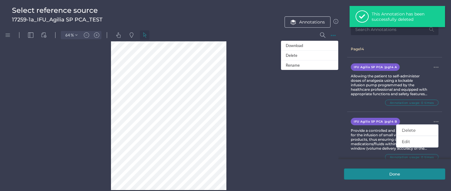
click at [434, 68] on div at bounding box center [436, 68] width 5 height 6
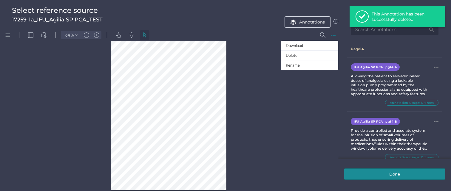
click at [428, 67] on div "IFU Agilia SP PCA | pg14 A IFU Agilia SP PCA | pg14 A" at bounding box center [395, 67] width 88 height 7
click at [434, 67] on img at bounding box center [436, 67] width 5 height 1
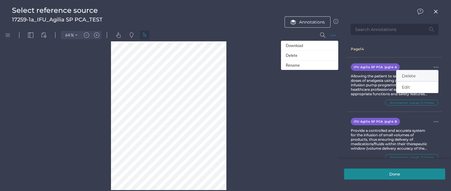
click at [411, 74] on span "Delete" at bounding box center [417, 75] width 31 height 11
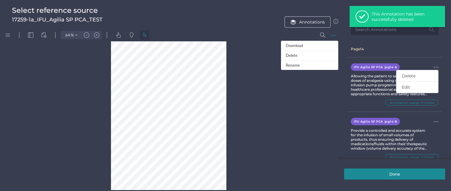
click at [333, 36] on div "●●●" at bounding box center [332, 35] width 5 height 4
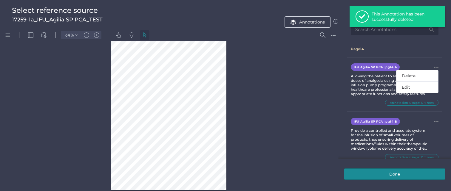
click at [332, 36] on div "●●●" at bounding box center [332, 35] width 5 height 4
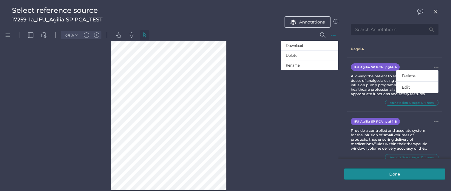
click at [296, 55] on div "Delete" at bounding box center [309, 56] width 57 height 10
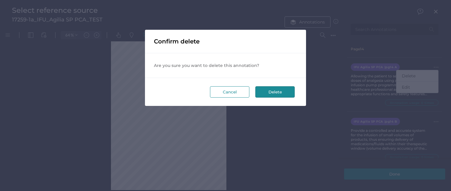
click at [284, 92] on button "Delete" at bounding box center [274, 91] width 39 height 11
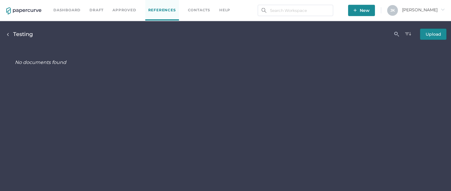
click at [432, 10] on span "[PERSON_NAME]" at bounding box center [423, 9] width 43 height 5
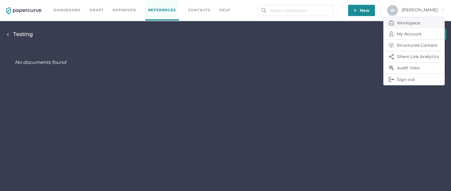
click at [403, 25] on span "Workspace" at bounding box center [414, 22] width 50 height 11
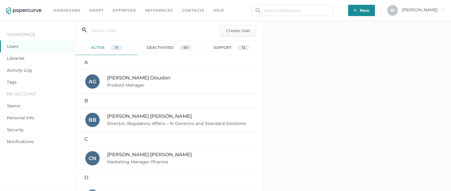
click at [13, 57] on link "Libraries" at bounding box center [16, 58] width 18 height 5
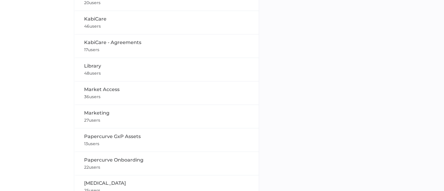
scroll to position [295, 0]
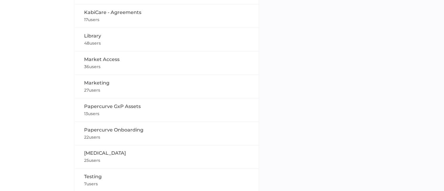
click at [152, 177] on div "Testing 7 users" at bounding box center [167, 181] width 166 height 14
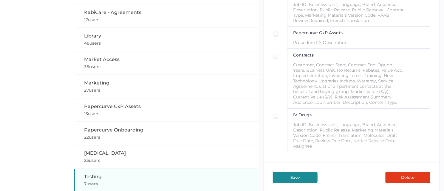
click at [412, 178] on button "Delete" at bounding box center [408, 177] width 45 height 11
click at [110, 175] on div "Testing 7 users" at bounding box center [167, 181] width 166 height 14
click at [407, 175] on button "Delete" at bounding box center [408, 177] width 45 height 11
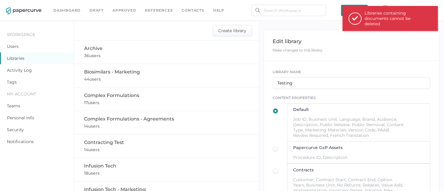
click at [156, 11] on link "References" at bounding box center [159, 10] width 28 height 7
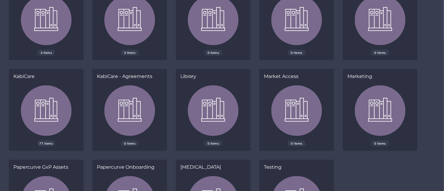
scroll to position [211, 0]
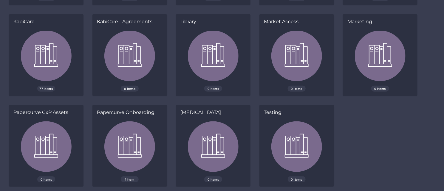
click at [292, 143] on img at bounding box center [296, 149] width 51 height 55
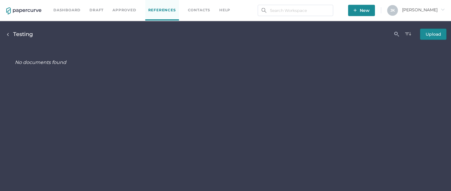
click at [431, 9] on span "[PERSON_NAME]" at bounding box center [423, 9] width 43 height 5
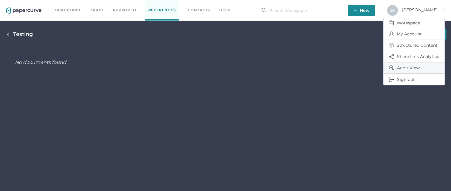
click at [407, 67] on span "Audit View" at bounding box center [414, 68] width 50 height 11
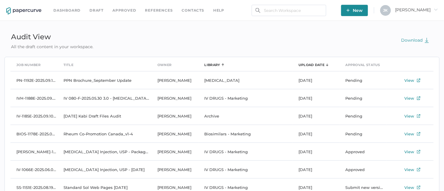
click at [212, 64] on div "Library" at bounding box center [213, 65] width 16 height 7
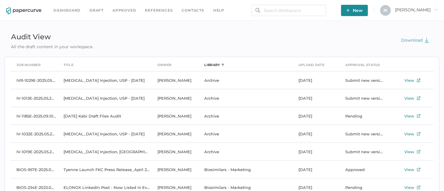
click at [120, 9] on link "Approved" at bounding box center [124, 10] width 24 height 7
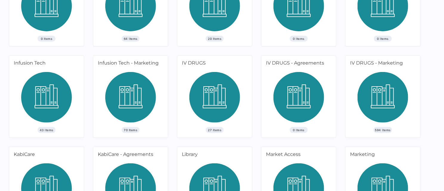
scroll to position [212, 0]
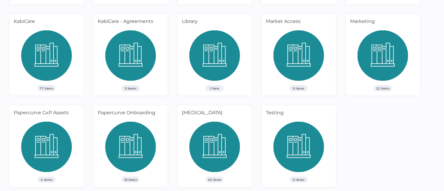
click at [296, 146] on img at bounding box center [298, 149] width 51 height 55
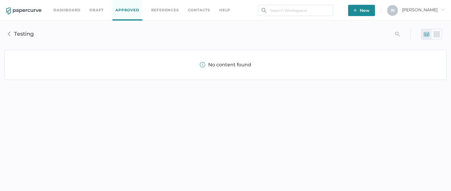
click at [434, 7] on span "[PERSON_NAME]" at bounding box center [423, 9] width 43 height 5
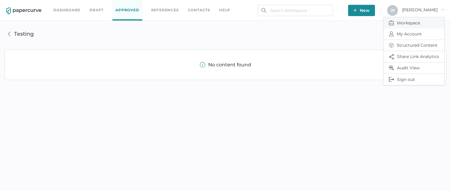
click at [409, 20] on span "Workspace" at bounding box center [414, 22] width 50 height 11
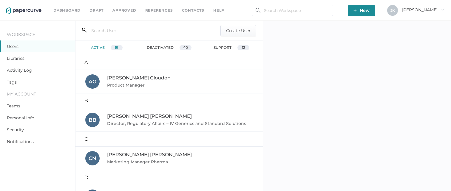
click at [14, 58] on link "Libraries" at bounding box center [16, 58] width 18 height 5
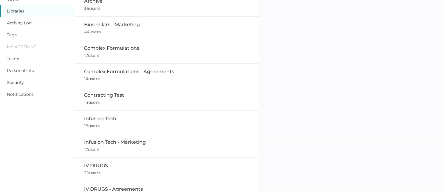
scroll to position [295, 0]
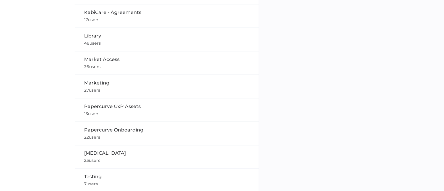
click at [96, 176] on span "Testing" at bounding box center [93, 177] width 18 height 6
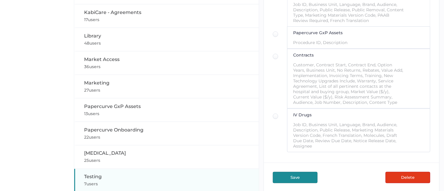
click at [407, 176] on button "Delete" at bounding box center [408, 177] width 45 height 11
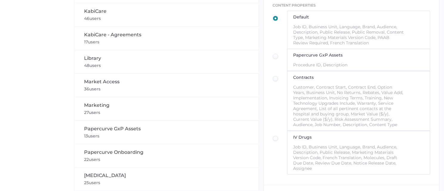
scroll to position [295, 0]
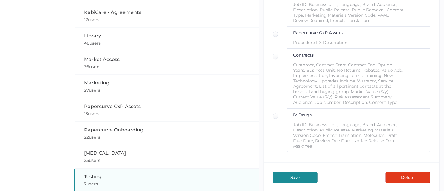
click at [111, 106] on span "Papercurve GxP Assets" at bounding box center [112, 107] width 57 height 6
type input "Papercurve GxP Assets"
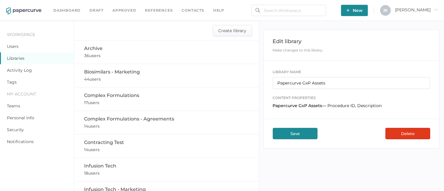
click at [123, 10] on link "Approved" at bounding box center [124, 10] width 24 height 7
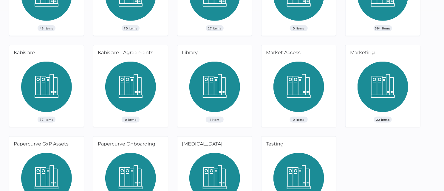
scroll to position [212, 0]
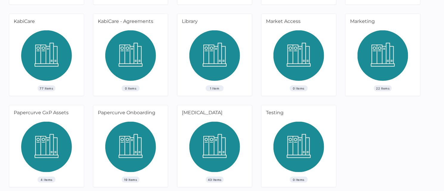
click at [45, 142] on img at bounding box center [46, 149] width 51 height 55
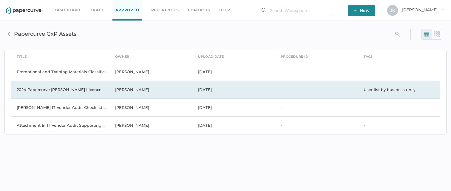
click at [80, 91] on td "2024 Papercurve [PERSON_NAME] Licence Order by business unit" at bounding box center [60, 90] width 98 height 18
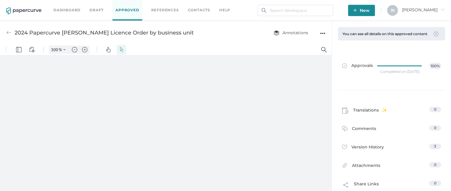
type input "111"
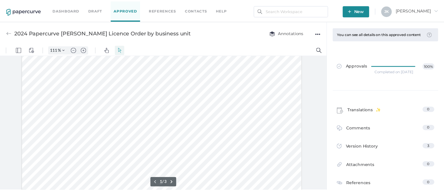
scroll to position [32, 65]
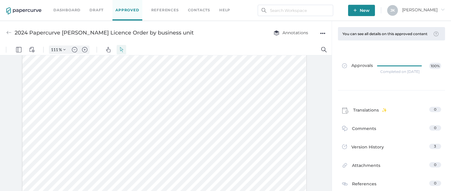
click at [319, 33] on div "Annotations ●●●" at bounding box center [294, 32] width 64 height 11
click at [320, 33] on div "Annotations ●●●" at bounding box center [294, 32] width 64 height 11
click at [325, 33] on div "●●●" at bounding box center [322, 33] width 5 height 8
click at [291, 58] on span "Delete" at bounding box center [304, 55] width 31 height 11
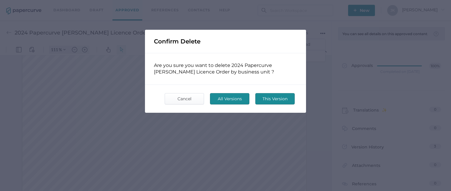
click at [227, 101] on span "All Versions" at bounding box center [230, 99] width 28 height 11
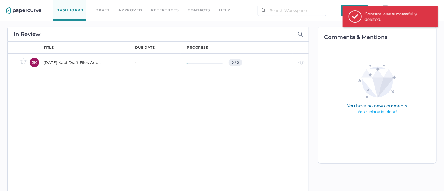
click at [131, 11] on link "Approved" at bounding box center [130, 10] width 24 height 7
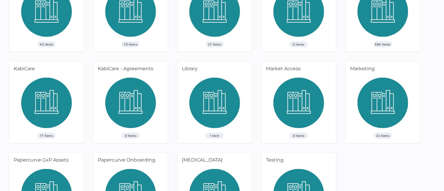
scroll to position [212, 0]
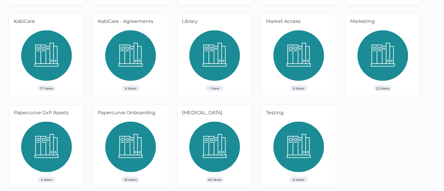
click at [46, 149] on img at bounding box center [46, 149] width 51 height 55
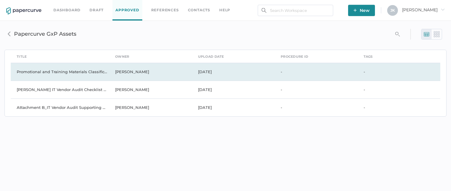
click at [66, 73] on td "Promotional and Training Materials Classification and Approval Process (DRAFT) …" at bounding box center [60, 72] width 98 height 18
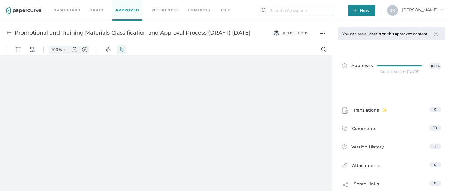
type input "111"
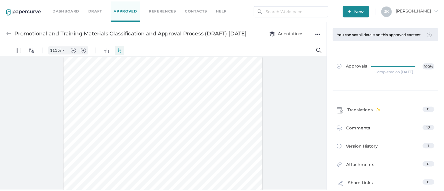
scroll to position [1, 0]
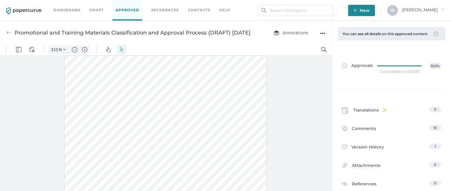
click at [322, 37] on div "●●●" at bounding box center [322, 33] width 5 height 8
click at [302, 50] on span "Download" at bounding box center [304, 44] width 31 height 11
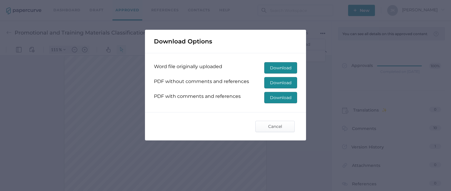
click at [286, 67] on span "Download" at bounding box center [280, 68] width 21 height 11
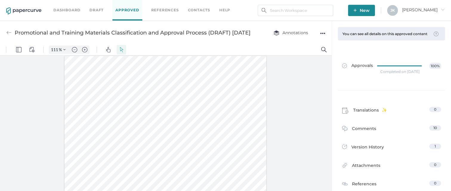
click at [323, 36] on div "●●●" at bounding box center [322, 33] width 5 height 8
click at [305, 58] on span "Delete" at bounding box center [304, 55] width 31 height 11
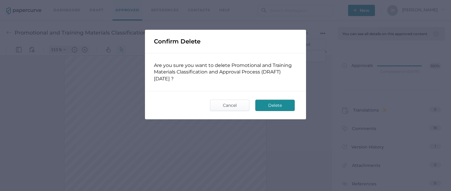
click at [281, 107] on span "Delete" at bounding box center [275, 105] width 28 height 11
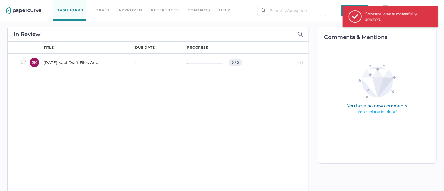
click at [134, 7] on link "Approved" at bounding box center [130, 10] width 24 height 7
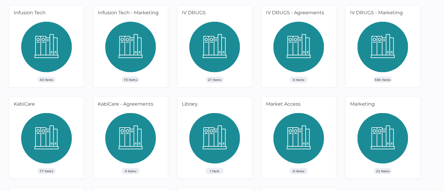
scroll to position [212, 0]
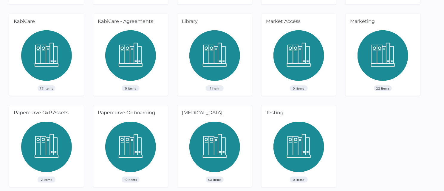
click at [53, 144] on img at bounding box center [46, 149] width 51 height 55
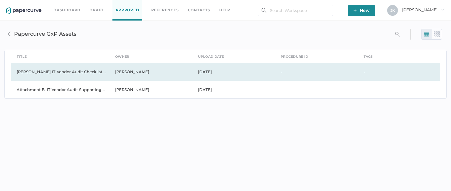
click at [60, 74] on td "[PERSON_NAME] IT Vendor Audit Checklist 2024" at bounding box center [60, 72] width 98 height 18
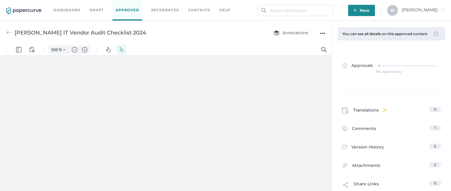
type input "111"
type input "2"
click at [323, 33] on div "●●●" at bounding box center [322, 33] width 5 height 8
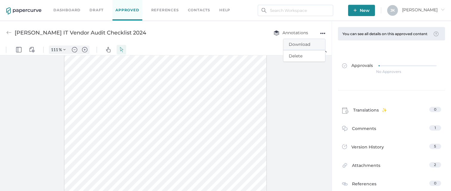
click at [300, 44] on span "Download" at bounding box center [304, 44] width 31 height 11
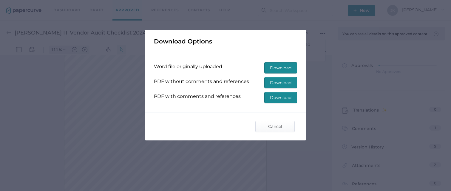
click at [282, 65] on span "Download" at bounding box center [280, 68] width 21 height 11
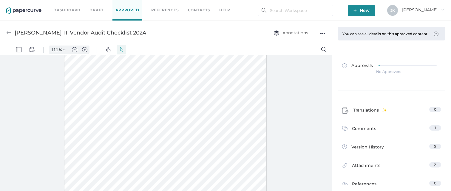
click at [303, 101] on div at bounding box center [166, 124] width 332 height 139
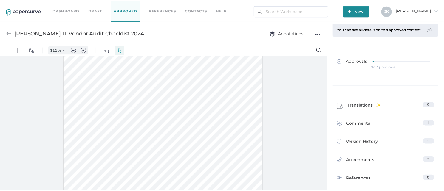
scroll to position [0, 0]
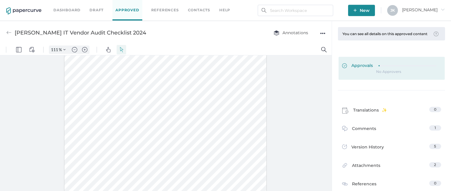
click at [370, 67] on div "Approvals" at bounding box center [391, 66] width 99 height 7
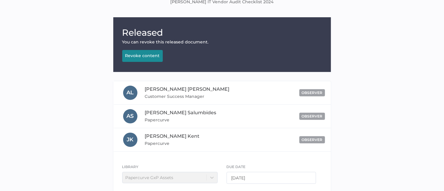
scroll to position [46, 0]
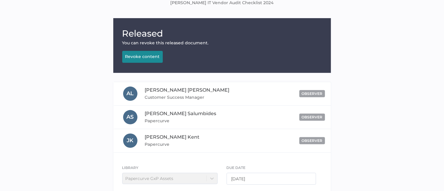
click at [149, 59] on button "Revoke content Revoking..." at bounding box center [142, 57] width 41 height 12
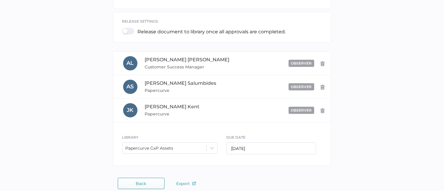
scroll to position [166, 0]
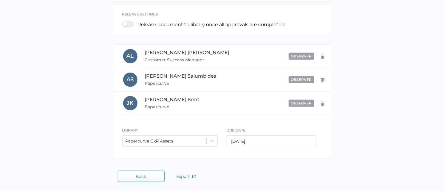
click at [143, 174] on span "Back" at bounding box center [141, 176] width 10 height 5
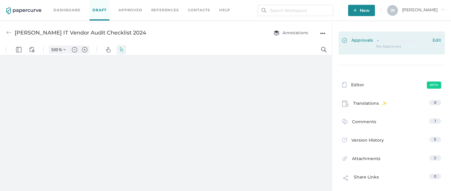
click at [387, 41] on div at bounding box center [402, 40] width 51 height 4
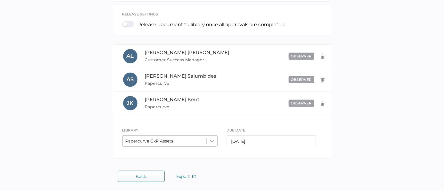
scroll to position [214, 0]
click at [214, 142] on div "Papercurve GxP Assets" at bounding box center [169, 141] width 95 height 11
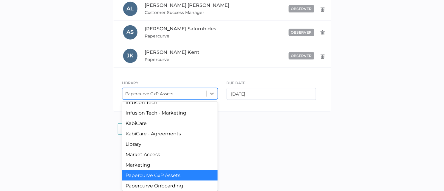
scroll to position [120, 0]
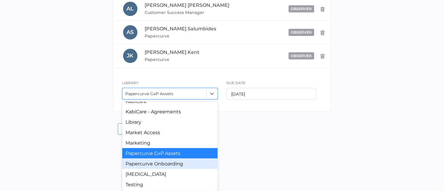
click at [159, 166] on div "Papercurve Onboarding" at bounding box center [169, 164] width 95 height 10
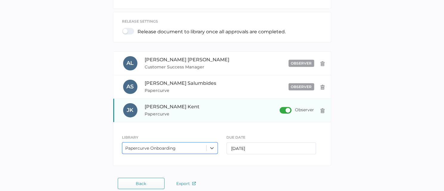
scroll to position [0, 0]
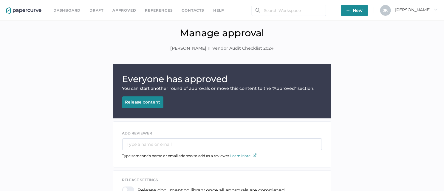
click at [139, 106] on button "Release content Releasing..." at bounding box center [142, 103] width 41 height 12
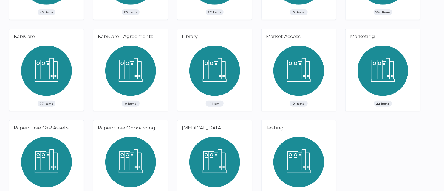
scroll to position [212, 0]
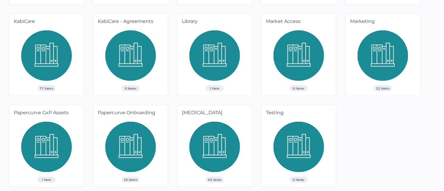
click at [45, 142] on img at bounding box center [46, 149] width 51 height 55
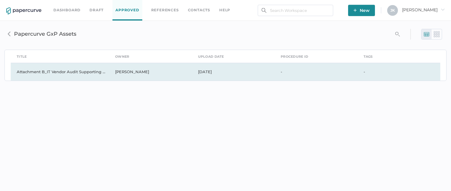
click at [76, 73] on td "Attachment B_IT Vendor Audit Supporting Documentation List_v2" at bounding box center [60, 72] width 98 height 18
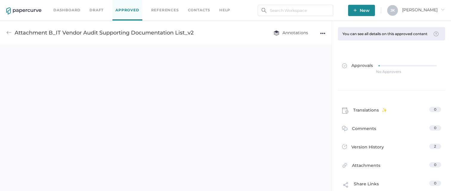
click at [322, 36] on div "●●●" at bounding box center [322, 33] width 5 height 8
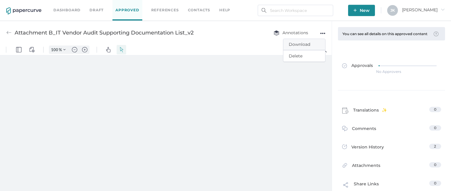
click at [310, 44] on span "Download" at bounding box center [304, 44] width 31 height 11
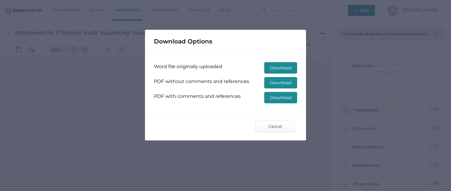
click at [287, 65] on span "Download" at bounding box center [280, 68] width 21 height 11
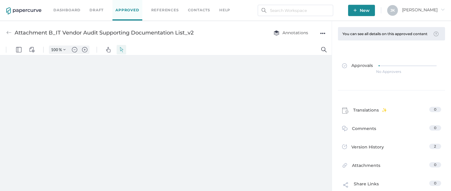
type input "111"
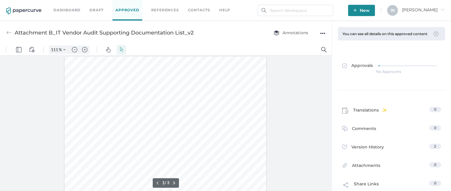
scroll to position [1, 0]
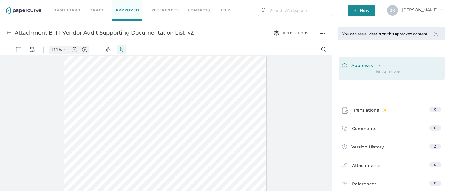
click at [378, 67] on icon at bounding box center [407, 65] width 58 height 1
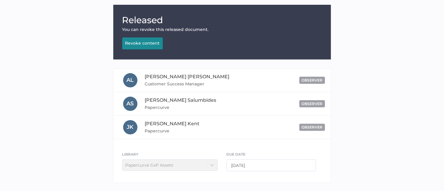
scroll to position [83, 0]
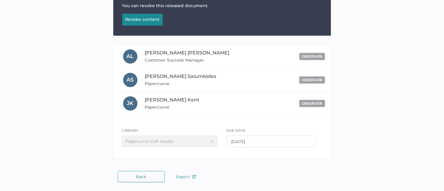
click at [147, 18] on div "Revoke content" at bounding box center [142, 19] width 35 height 5
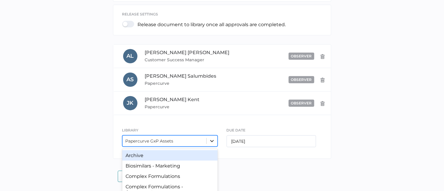
scroll to position [214, 0]
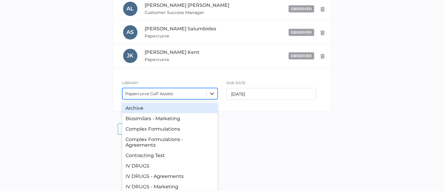
click at [213, 100] on div "option Archive focused, 1 of 19. 19 results available. Use Up and Down to choos…" at bounding box center [169, 93] width 95 height 11
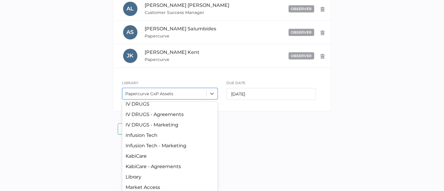
scroll to position [120, 0]
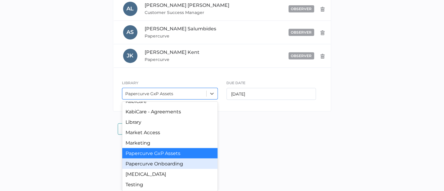
click at [178, 165] on div "Papercurve Onboarding" at bounding box center [169, 164] width 95 height 10
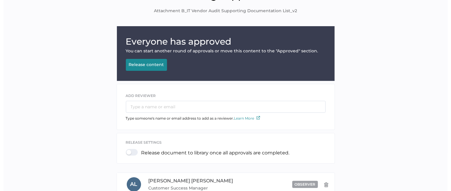
scroll to position [0, 0]
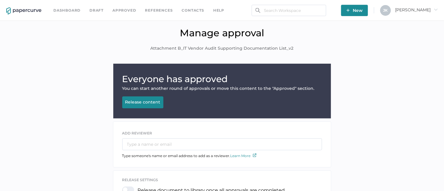
click at [144, 102] on div "Release content" at bounding box center [142, 102] width 35 height 5
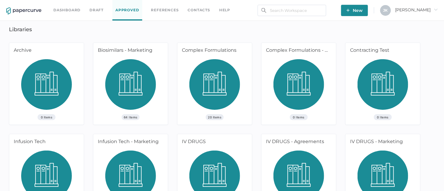
click at [426, 10] on span "Jeff arrow_right" at bounding box center [416, 9] width 43 height 5
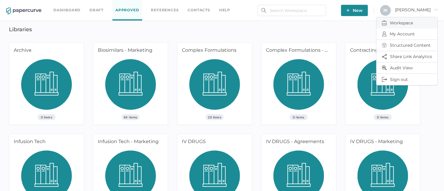
click at [409, 22] on span "Workspace" at bounding box center [407, 22] width 50 height 11
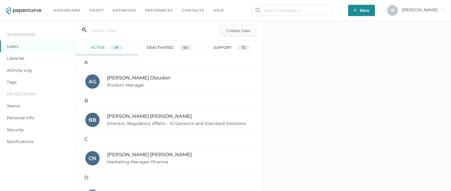
click at [17, 58] on link "Libraries" at bounding box center [16, 58] width 18 height 5
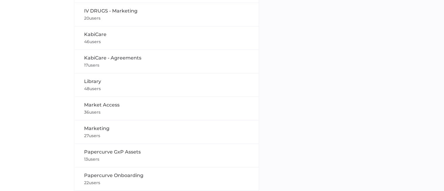
scroll to position [295, 0]
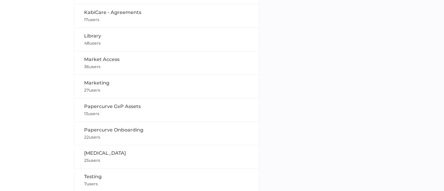
click at [146, 113] on div "Papercurve GxP Assets 13 users" at bounding box center [167, 110] width 166 height 14
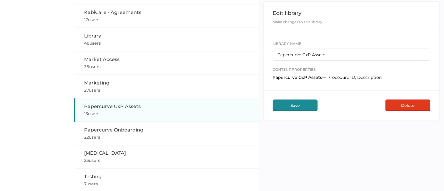
click at [409, 105] on button "Delete" at bounding box center [408, 105] width 45 height 11
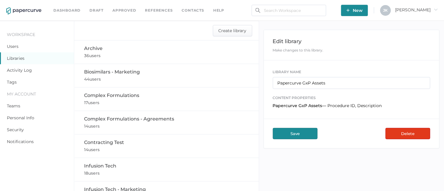
click at [153, 10] on link "References" at bounding box center [159, 10] width 28 height 7
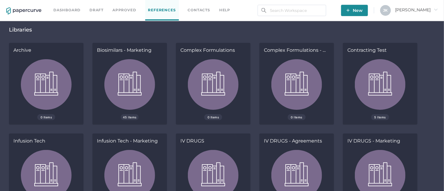
click at [126, 10] on link "Approved" at bounding box center [124, 10] width 24 height 7
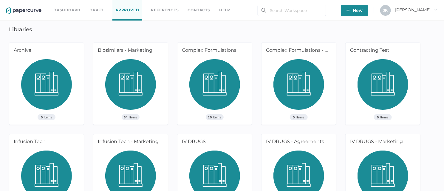
click at [434, 8] on icon "arrow_right" at bounding box center [436, 9] width 4 height 4
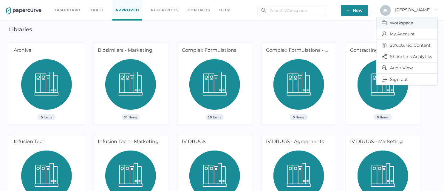
click at [400, 22] on span "Workspace" at bounding box center [407, 22] width 50 height 11
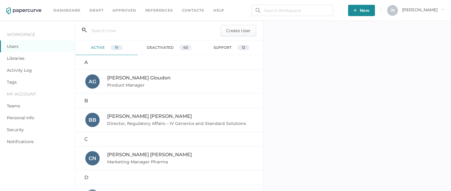
click at [18, 58] on link "Libraries" at bounding box center [16, 58] width 18 height 5
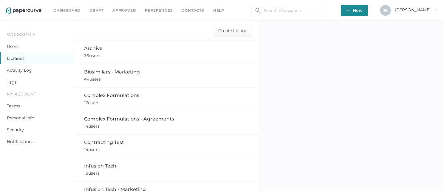
click at [108, 144] on span "Contracting Test" at bounding box center [104, 143] width 40 height 6
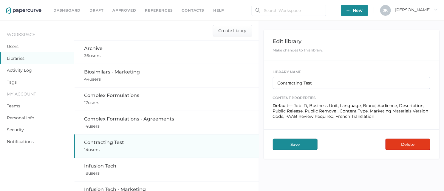
click at [409, 144] on button "Delete" at bounding box center [408, 144] width 45 height 11
click at [159, 10] on link "References" at bounding box center [159, 10] width 28 height 7
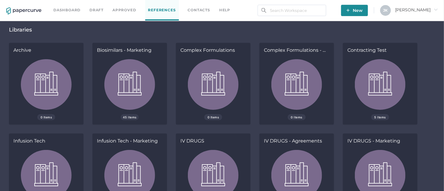
click at [383, 90] on img at bounding box center [380, 86] width 51 height 55
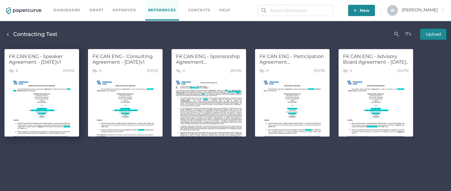
click at [40, 83] on div at bounding box center [41, 107] width 75 height 63
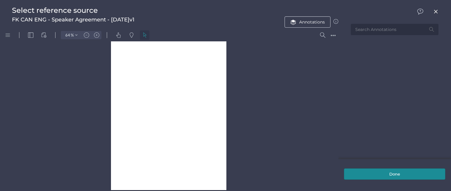
type input "64"
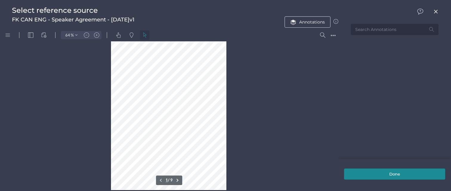
click at [334, 35] on div "●●●" at bounding box center [332, 35] width 5 height 4
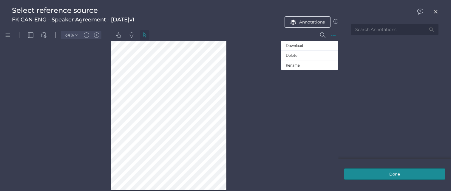
drag, startPoint x: 307, startPoint y: 46, endPoint x: 293, endPoint y: 57, distance: 17.6
click at [293, 57] on div "Download Delete Rename" at bounding box center [309, 55] width 57 height 29
click at [293, 57] on div "Delete" at bounding box center [309, 56] width 57 height 10
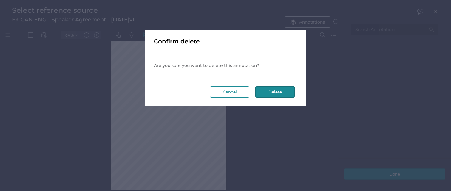
click at [275, 93] on button "Delete" at bounding box center [274, 91] width 39 height 11
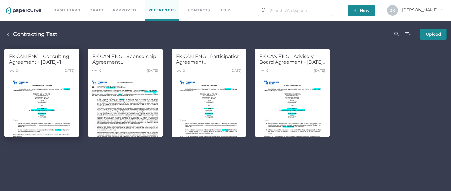
click at [53, 92] on div at bounding box center [41, 107] width 75 height 63
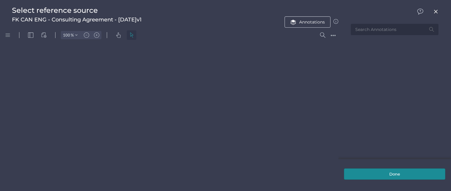
click at [331, 34] on div "●●●" at bounding box center [332, 35] width 5 height 4
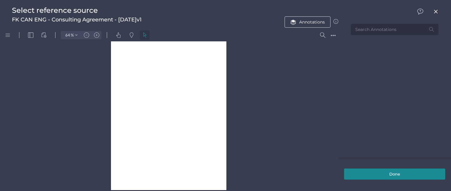
type input "64"
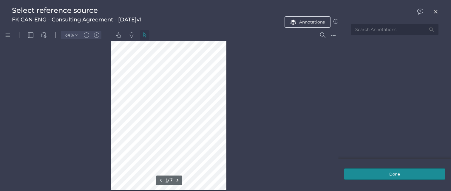
click at [333, 35] on div "●●●" at bounding box center [332, 35] width 5 height 4
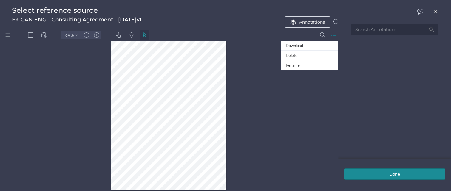
click at [288, 56] on div "Delete" at bounding box center [309, 56] width 57 height 10
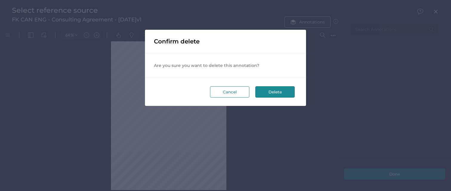
click at [275, 92] on button "Delete" at bounding box center [274, 91] width 39 height 11
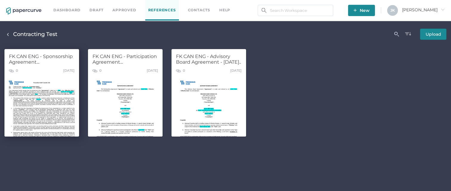
click at [63, 74] on div "[DATE]" at bounding box center [68, 71] width 11 height 9
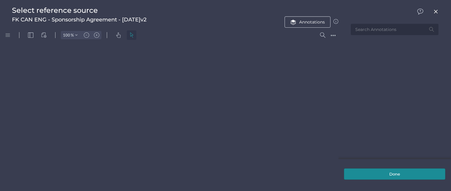
click at [333, 35] on div "●●●" at bounding box center [332, 35] width 5 height 4
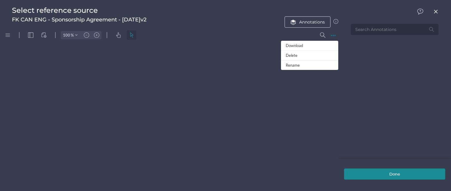
click at [299, 56] on div at bounding box center [169, 116] width 338 height 151
type input "64"
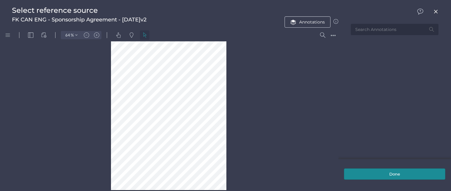
click at [332, 36] on div "●●●" at bounding box center [332, 35] width 5 height 4
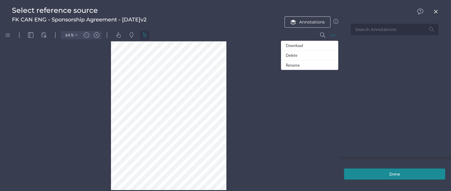
click at [297, 56] on div "Delete" at bounding box center [309, 56] width 57 height 10
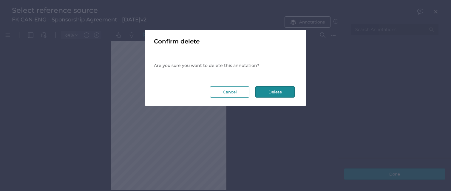
click at [275, 95] on button "Delete" at bounding box center [274, 91] width 39 height 11
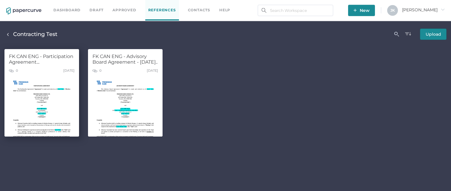
click at [44, 72] on div "0 [DATE]" at bounding box center [41, 71] width 75 height 9
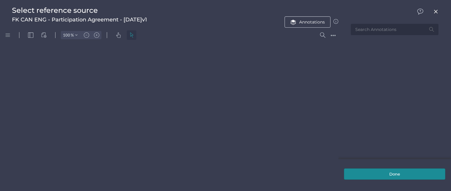
click at [333, 36] on div "●●●" at bounding box center [332, 35] width 5 height 4
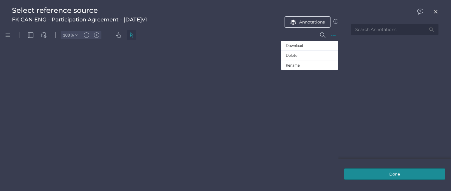
click at [295, 55] on div "Delete" at bounding box center [309, 56] width 57 height 10
type input "64"
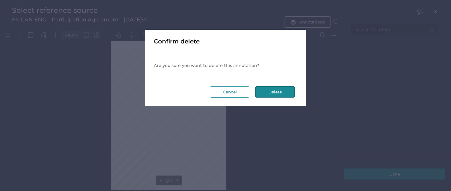
click at [273, 93] on button "Delete" at bounding box center [274, 91] width 39 height 11
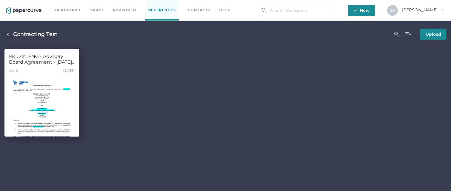
click at [46, 98] on div at bounding box center [41, 107] width 75 height 63
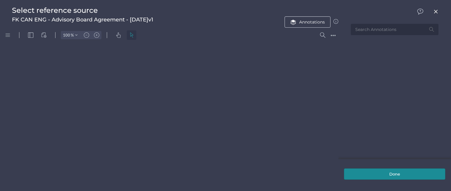
type input "64"
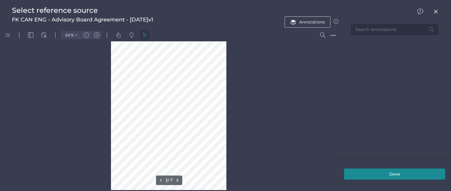
click at [333, 36] on div "●●●" at bounding box center [332, 35] width 5 height 4
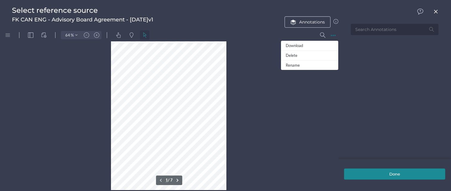
click at [299, 55] on div "Delete" at bounding box center [309, 56] width 57 height 10
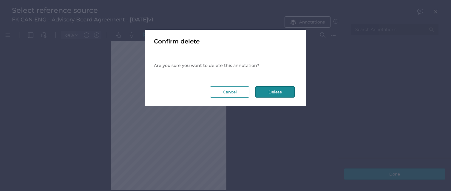
click at [270, 90] on button "Delete" at bounding box center [274, 91] width 39 height 11
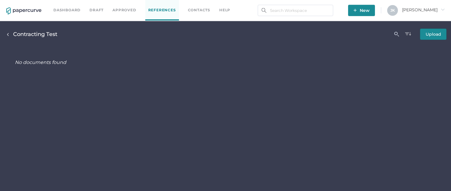
click at [432, 9] on span "[PERSON_NAME]" at bounding box center [423, 9] width 43 height 5
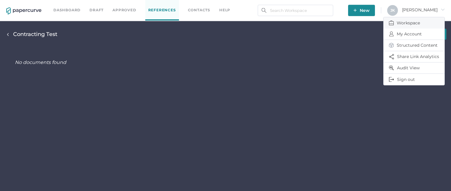
click at [401, 23] on span "Workspace" at bounding box center [414, 22] width 50 height 11
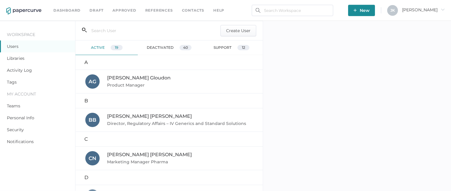
click at [17, 56] on link "Libraries" at bounding box center [16, 58] width 18 height 5
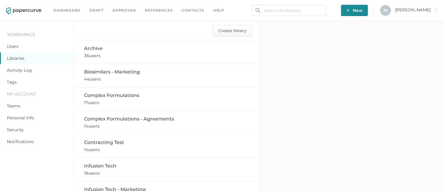
click at [115, 146] on div "Contracting Test 14 users" at bounding box center [167, 146] width 166 height 14
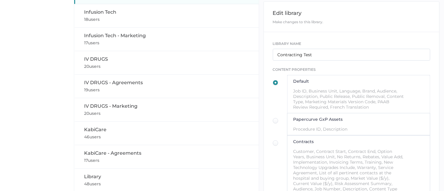
scroll to position [295, 0]
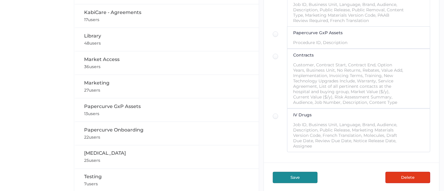
click at [404, 180] on button "Delete" at bounding box center [408, 177] width 45 height 11
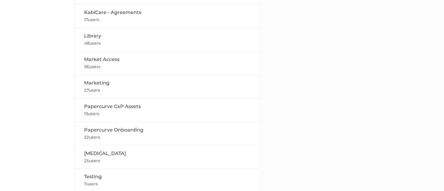
click at [99, 176] on span "Testing" at bounding box center [93, 177] width 18 height 6
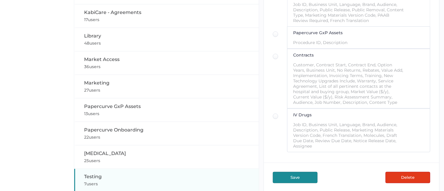
click at [410, 178] on button "Delete" at bounding box center [408, 177] width 45 height 11
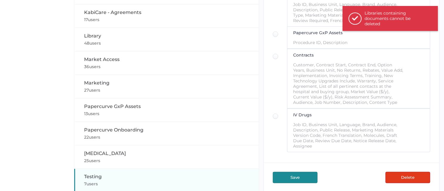
click at [108, 106] on span "Papercurve GxP Assets" at bounding box center [112, 107] width 57 height 6
type input "Papercurve GxP Assets"
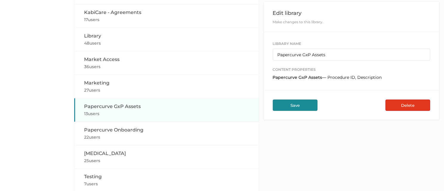
click at [415, 107] on button "Delete" at bounding box center [408, 105] width 45 height 11
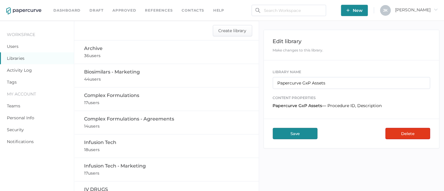
click at [123, 11] on link "Approved" at bounding box center [124, 10] width 24 height 7
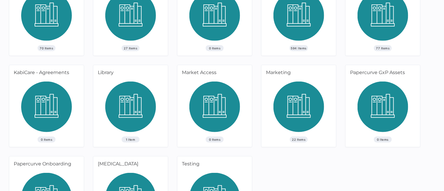
scroll to position [167, 0]
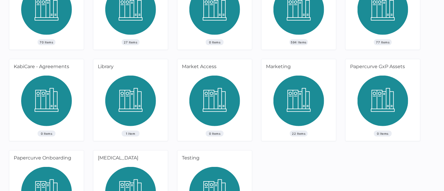
click at [122, 98] on img at bounding box center [130, 103] width 51 height 55
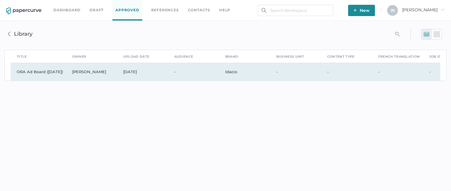
click at [39, 72] on td "ORA Ad Board ([DATE])" at bounding box center [38, 72] width 55 height 18
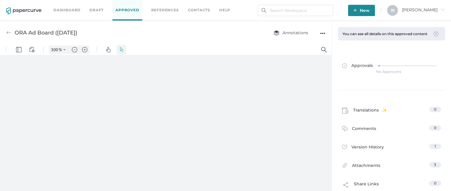
type input "111"
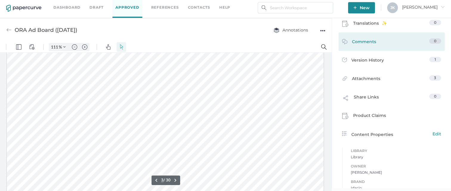
scroll to position [100, 0]
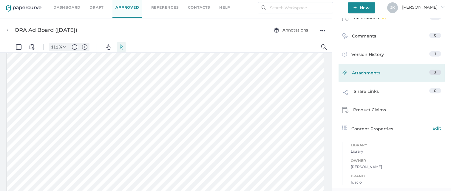
click at [362, 70] on span "Attachments" at bounding box center [366, 74] width 28 height 9
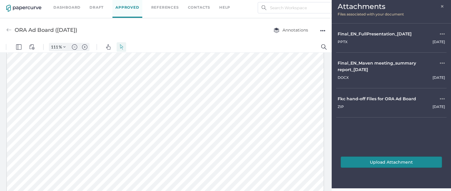
click at [443, 6] on span "×" at bounding box center [442, 5] width 5 height 5
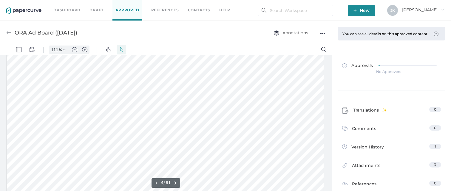
scroll to position [549, 0]
type input "1"
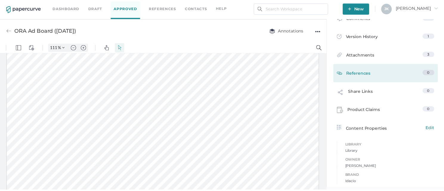
scroll to position [0, 0]
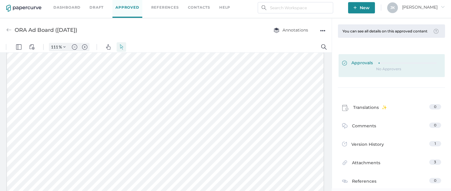
click at [383, 65] on div at bounding box center [407, 62] width 58 height 4
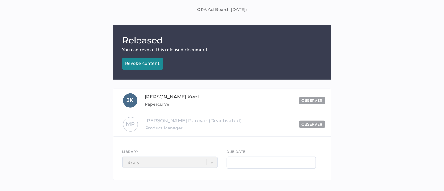
scroll to position [41, 0]
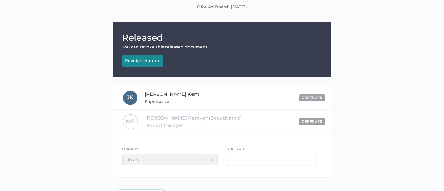
click at [141, 59] on div "Revoke content" at bounding box center [142, 60] width 35 height 5
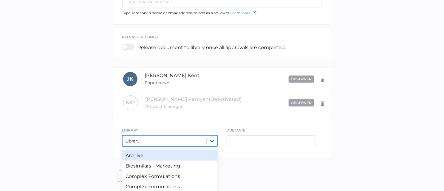
scroll to position [191, 0]
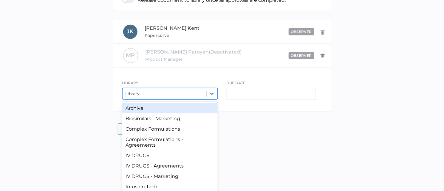
click at [214, 100] on div "option Archive focused, 1 of 18. 18 results available. Use Up and Down to choos…" at bounding box center [169, 93] width 95 height 11
click at [146, 106] on div "Archive" at bounding box center [169, 108] width 95 height 10
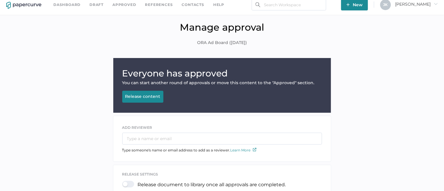
scroll to position [0, 0]
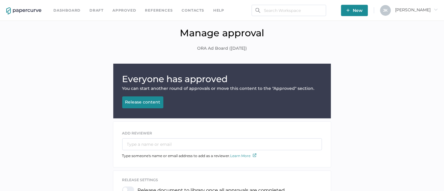
click at [140, 101] on div "Release content" at bounding box center [142, 102] width 35 height 5
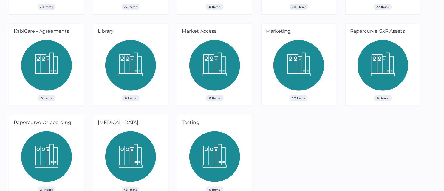
scroll to position [212, 0]
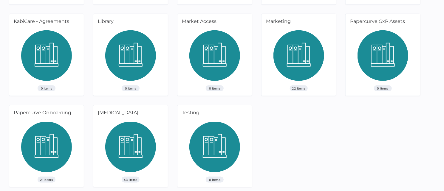
click at [127, 68] on img at bounding box center [130, 57] width 51 height 55
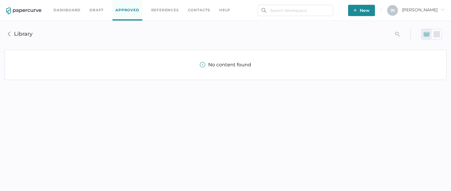
click at [433, 8] on span "[PERSON_NAME]" at bounding box center [423, 9] width 43 height 5
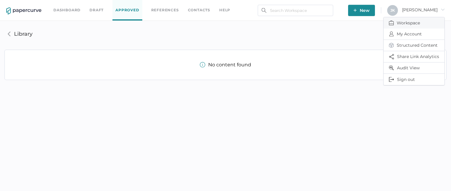
click at [408, 22] on span "Workspace" at bounding box center [414, 22] width 50 height 11
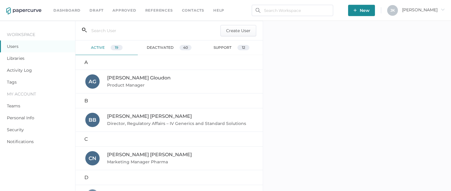
click at [21, 59] on link "Libraries" at bounding box center [16, 58] width 18 height 5
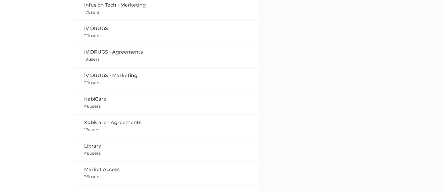
scroll to position [166, 0]
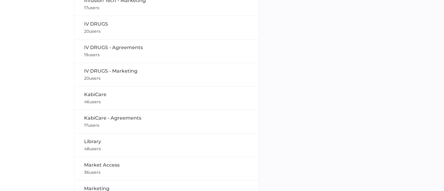
click at [132, 148] on div "Library 48 users" at bounding box center [167, 145] width 166 height 14
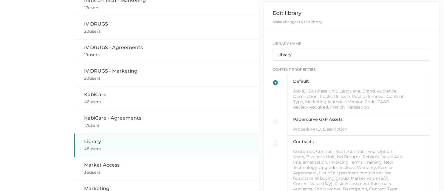
scroll to position [272, 0]
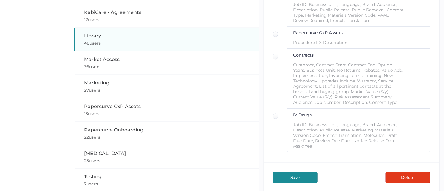
click at [407, 175] on button "Delete" at bounding box center [408, 177] width 45 height 11
click at [106, 36] on div "Library 48 users" at bounding box center [167, 40] width 166 height 14
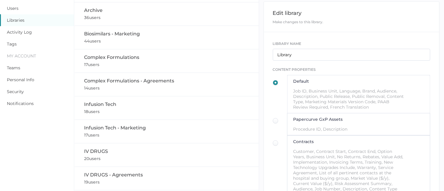
scroll to position [0, 0]
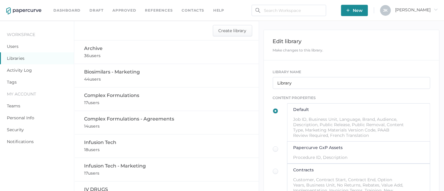
click at [164, 9] on link "References" at bounding box center [159, 10] width 28 height 7
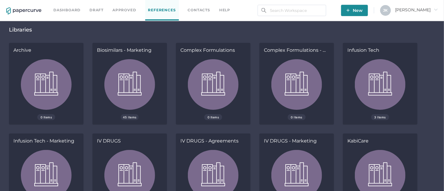
click at [426, 11] on span "[PERSON_NAME]" at bounding box center [416, 9] width 43 height 5
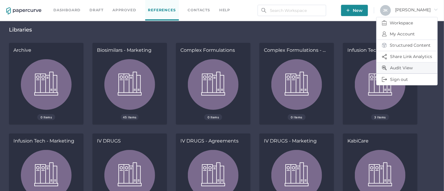
click at [398, 67] on span "Audit View" at bounding box center [407, 68] width 50 height 11
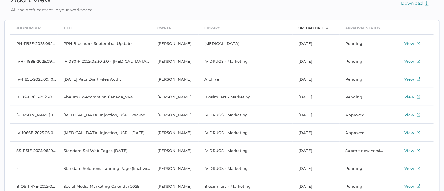
scroll to position [23, 0]
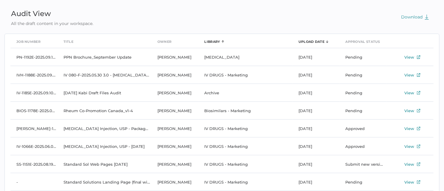
click at [211, 39] on div "Library" at bounding box center [213, 41] width 16 height 7
click at [210, 41] on div "Library" at bounding box center [213, 41] width 16 height 7
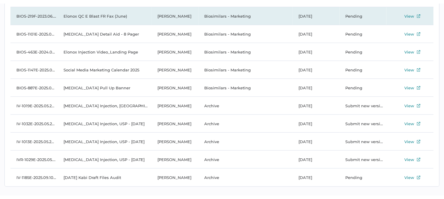
scroll to position [2781, 0]
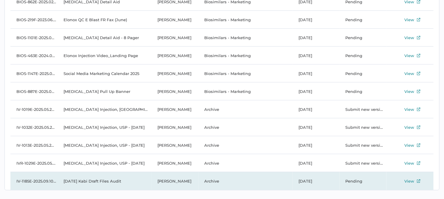
click at [113, 181] on td "2025 09 10 Kabi Draft Files Audit" at bounding box center [105, 181] width 94 height 18
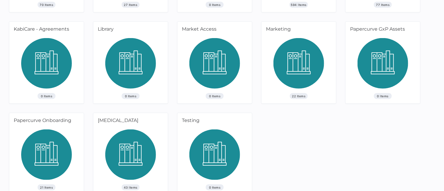
scroll to position [203, 0]
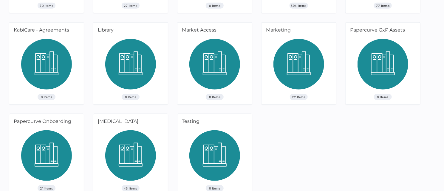
click at [131, 64] on img at bounding box center [130, 66] width 51 height 55
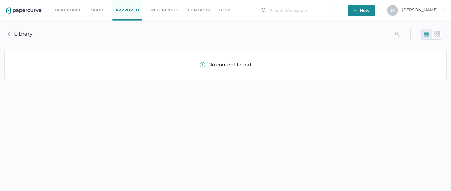
click at [162, 9] on link "References" at bounding box center [165, 10] width 28 height 7
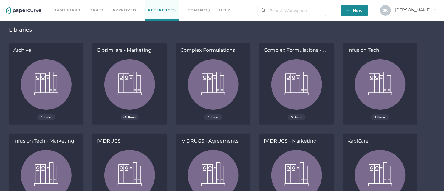
click at [427, 10] on span "Jeff arrow_right" at bounding box center [416, 9] width 43 height 5
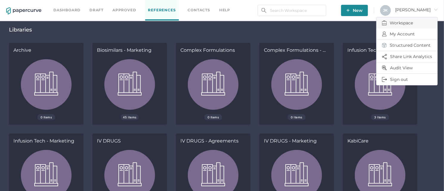
click at [402, 22] on span "Workspace" at bounding box center [407, 22] width 50 height 11
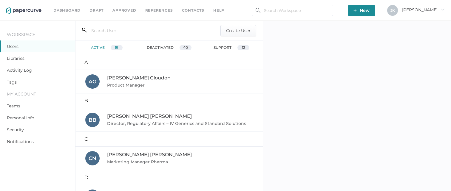
scroll to position [0, 0]
click at [12, 60] on link "Libraries" at bounding box center [16, 58] width 18 height 5
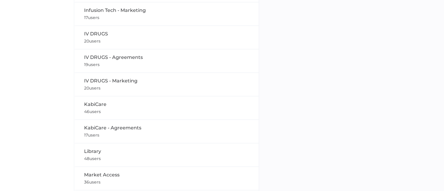
scroll to position [160, 0]
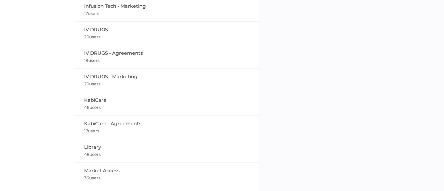
click at [99, 150] on div "Library 48 users" at bounding box center [167, 151] width 166 height 14
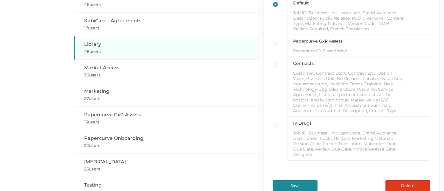
scroll to position [272, 0]
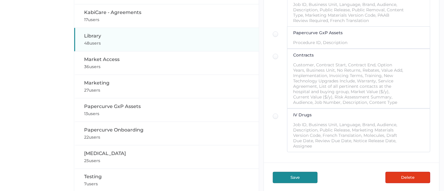
click at [410, 179] on button "Delete" at bounding box center [408, 177] width 45 height 11
click at [121, 176] on div "Testing 7 users" at bounding box center [167, 181] width 166 height 14
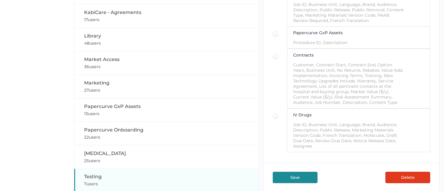
click at [396, 172] on button "Delete" at bounding box center [408, 177] width 45 height 11
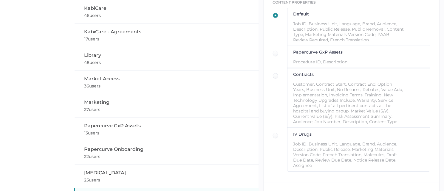
scroll to position [253, 0]
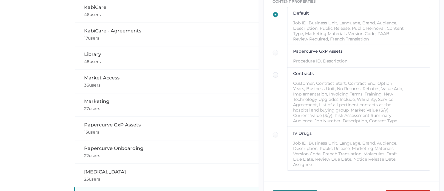
click at [123, 128] on div "Papercurve GxP Assets 13 users" at bounding box center [167, 129] width 166 height 14
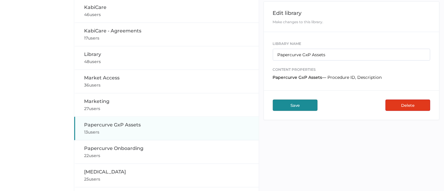
click at [410, 106] on button "Delete" at bounding box center [408, 105] width 45 height 11
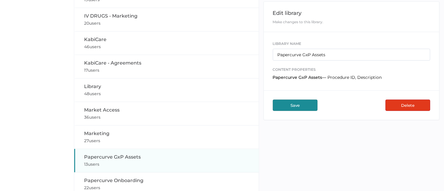
scroll to position [223, 0]
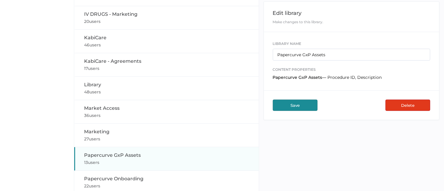
click at [115, 107] on span "Market Access" at bounding box center [101, 109] width 35 height 6
type input "Market Access"
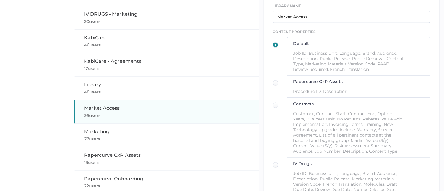
scroll to position [272, 0]
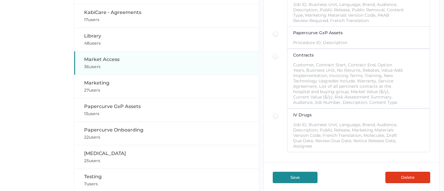
click at [406, 178] on button "Delete" at bounding box center [408, 177] width 45 height 11
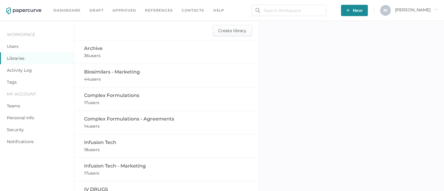
click at [126, 9] on link "Approved" at bounding box center [124, 10] width 24 height 7
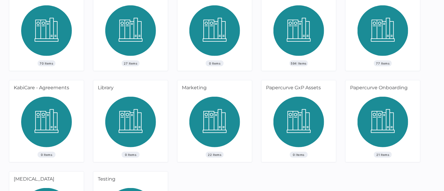
scroll to position [145, 0]
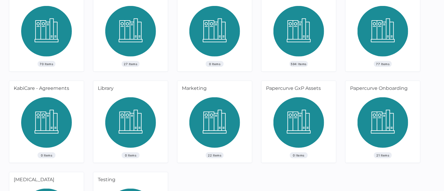
click at [299, 58] on img at bounding box center [298, 33] width 51 height 55
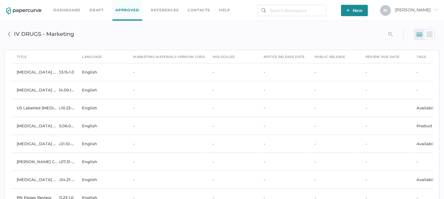
click at [196, 10] on link "Contacts" at bounding box center [199, 10] width 22 height 7
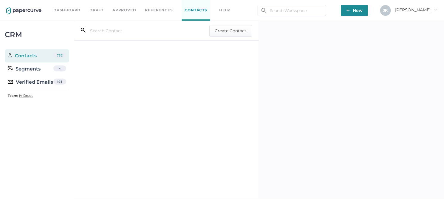
click at [35, 81] on div "Verified Emails" at bounding box center [30, 81] width 45 height 7
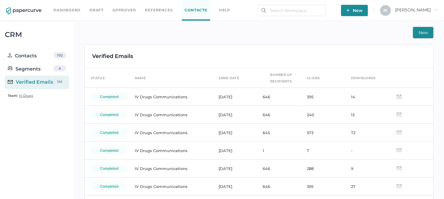
click at [41, 133] on div "CRM Contacts 732 Segments 4 Verified Emails 194 Team: IV Drugs" at bounding box center [37, 112] width 74 height 183
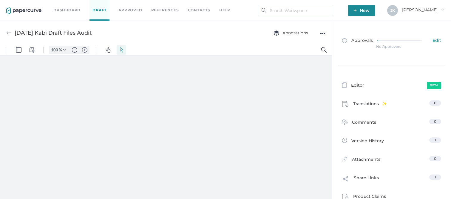
type input "111"
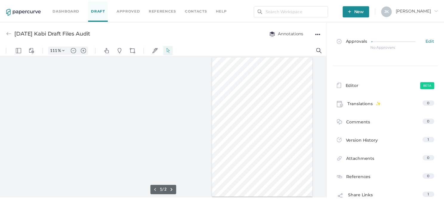
scroll to position [0, 101]
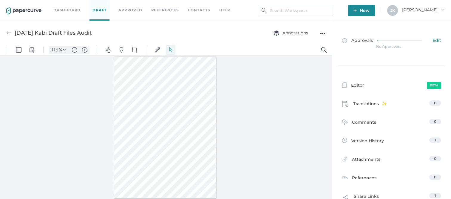
click at [435, 9] on span "Jeff arrow_right" at bounding box center [423, 9] width 43 height 5
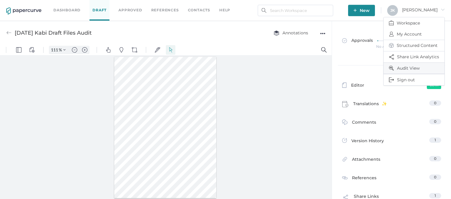
click at [400, 66] on span "Audit View" at bounding box center [414, 68] width 50 height 11
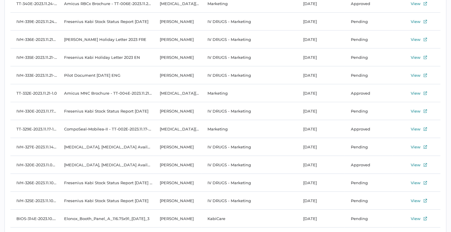
scroll to position [2452, 0]
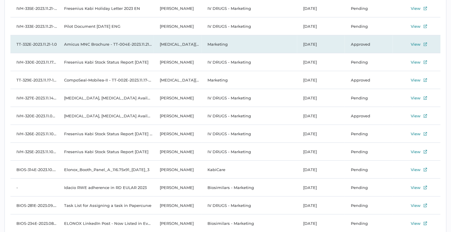
click at [171, 47] on td "[MEDICAL_DATA][PERSON_NAME]" at bounding box center [178, 44] width 48 height 18
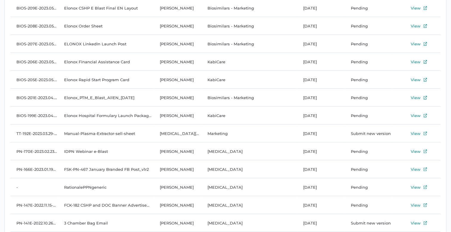
scroll to position [2748, 0]
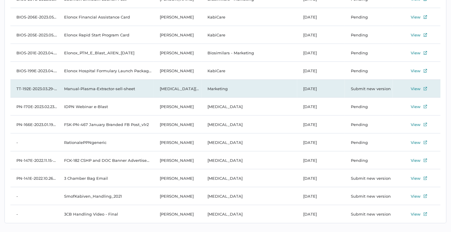
click at [32, 89] on td "TT-192E-2023.03.29-1.0" at bounding box center [34, 89] width 48 height 18
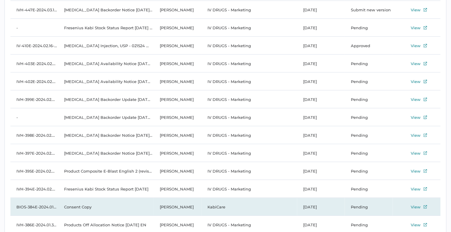
scroll to position [1972, 0]
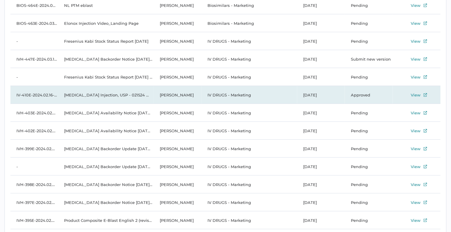
click at [222, 95] on td "IV DRUGS - Marketing" at bounding box center [250, 95] width 96 height 18
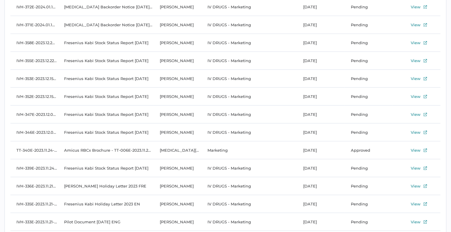
scroll to position [2257, 0]
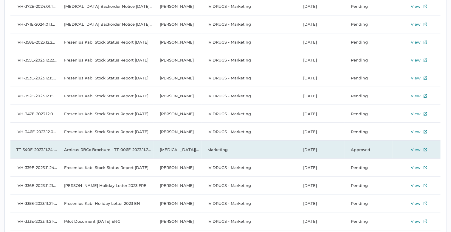
click at [177, 148] on td "[MEDICAL_DATA][PERSON_NAME]" at bounding box center [178, 149] width 48 height 18
click at [179, 148] on td "[MEDICAL_DATA][PERSON_NAME]" at bounding box center [178, 149] width 48 height 18
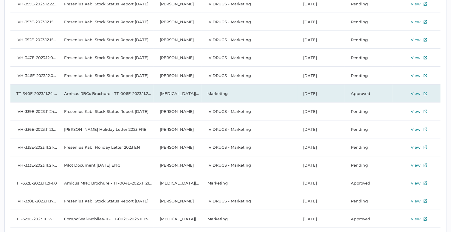
scroll to position [2331, 0]
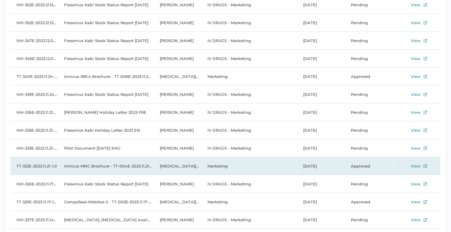
click at [220, 165] on td "Marketing" at bounding box center [250, 166] width 96 height 18
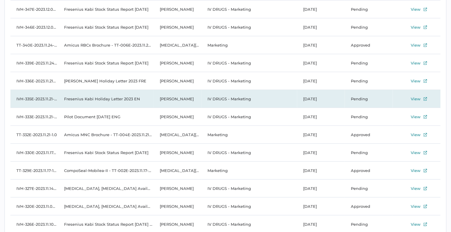
scroll to position [2364, 0]
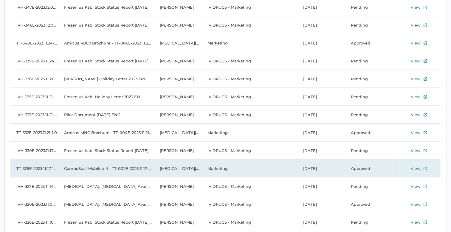
click at [210, 166] on td "Marketing" at bounding box center [250, 168] width 96 height 18
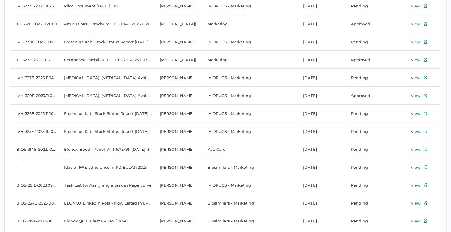
scroll to position [2471, 0]
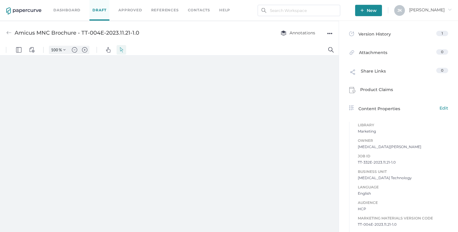
scroll to position [77, 0]
type input "111"
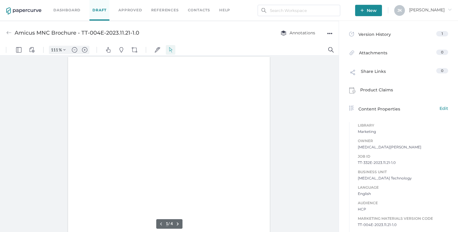
scroll to position [0, 0]
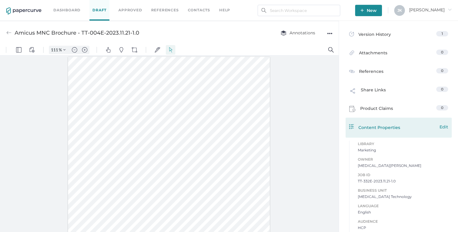
click at [443, 127] on span "Edit" at bounding box center [444, 126] width 9 height 7
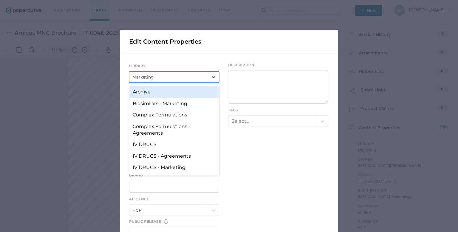
click at [211, 75] on icon at bounding box center [214, 77] width 6 height 6
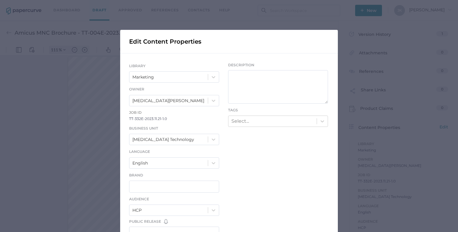
click at [280, 150] on div "LIBRARY Marketing Owner [MEDICAL_DATA][PERSON_NAME] Job ID TT-332E-2023.11.21-1…" at bounding box center [229, 210] width 218 height 314
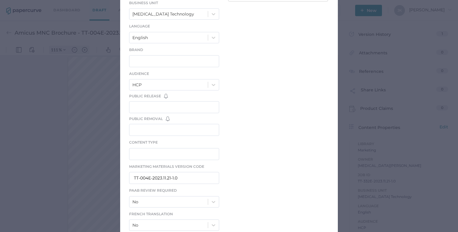
scroll to position [126, 0]
click at [46, 134] on div "Edit Content Properties LIBRARY Marketing Owner [MEDICAL_DATA][PERSON_NAME] Job…" at bounding box center [229, 116] width 458 height 232
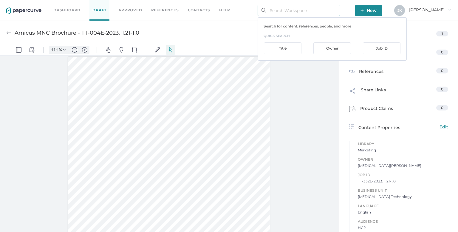
click at [293, 13] on input "text" at bounding box center [299, 10] width 83 height 11
click at [374, 52] on div "Job ID" at bounding box center [382, 48] width 38 height 12
type input "t"
type input "T"
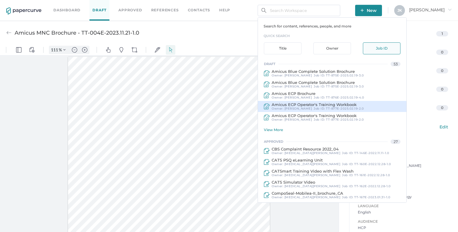
click at [301, 104] on div "Amicus ECP Operator's Training Workbook" at bounding box center [318, 104] width 92 height 4
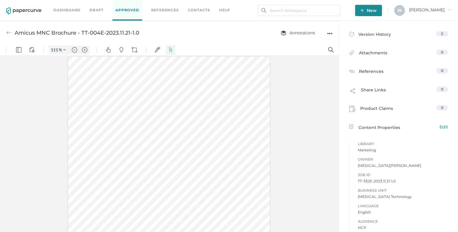
type input "Amicus ECP Operator's Training Workbook"
type input "100"
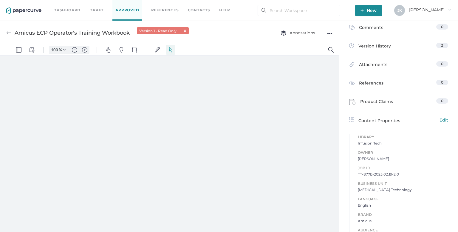
type input "111"
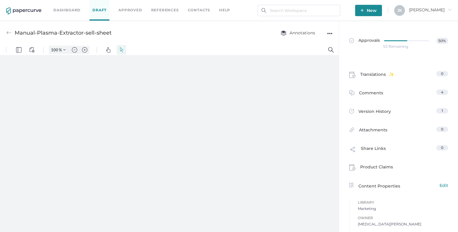
type input "111"
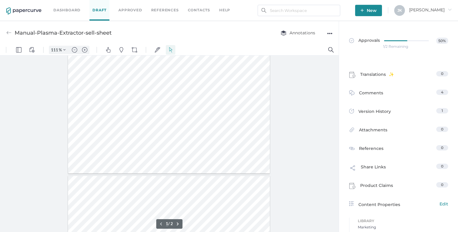
scroll to position [150, 0]
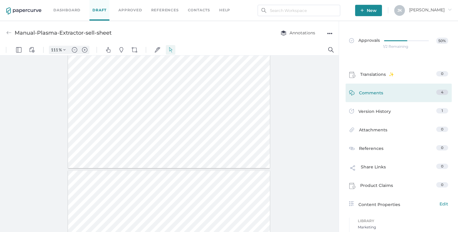
click at [370, 92] on span "Comments" at bounding box center [371, 93] width 24 height 9
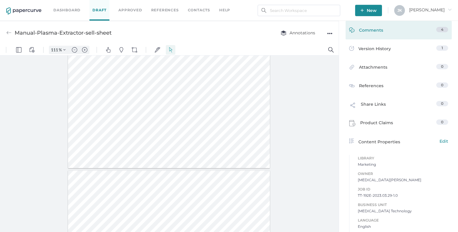
scroll to position [3, 0]
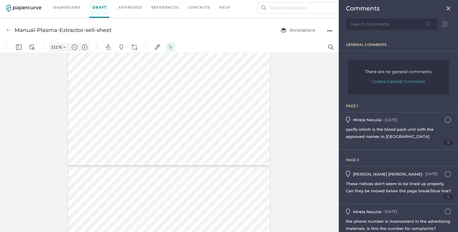
click at [307, 106] on div at bounding box center [169, 142] width 339 height 179
click at [446, 8] on img at bounding box center [448, 8] width 5 height 5
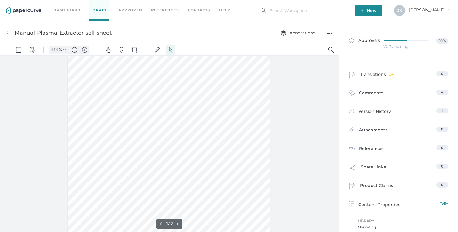
scroll to position [83, 0]
click at [92, 139] on div at bounding box center [169, 103] width 202 height 261
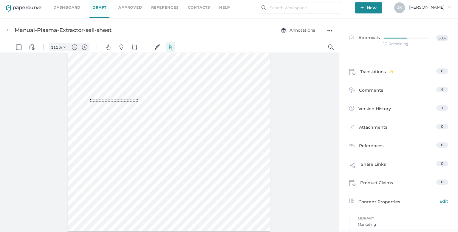
drag, startPoint x: 90, startPoint y: 99, endPoint x: 156, endPoint y: 104, distance: 66.1
click at [156, 104] on div at bounding box center [169, 100] width 202 height 261
type input "1"
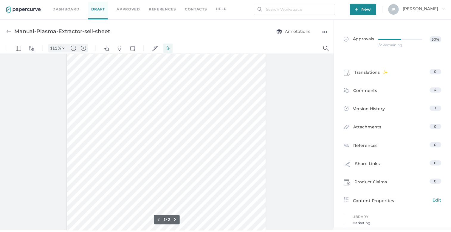
scroll to position [66, 0]
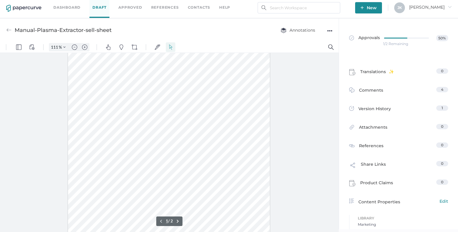
drag, startPoint x: 92, startPoint y: 152, endPoint x: 204, endPoint y: 159, distance: 112.0
click at [204, 159] on div at bounding box center [169, 118] width 202 height 261
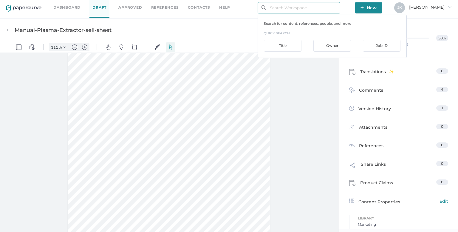
click at [281, 8] on input "text" at bounding box center [299, 7] width 83 height 11
paste input "Manual Plasma Extractor"
type input "Manual"
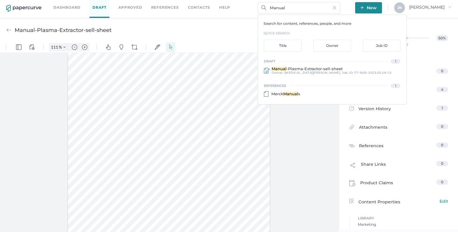
click at [38, 86] on div at bounding box center [169, 142] width 339 height 179
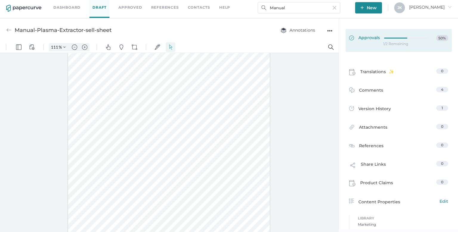
click at [398, 40] on div at bounding box center [408, 38] width 48 height 7
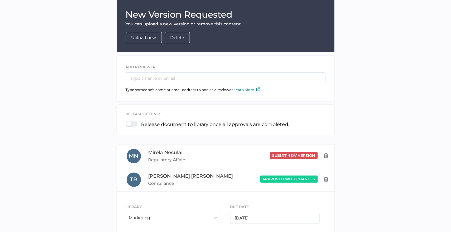
scroll to position [101, 0]
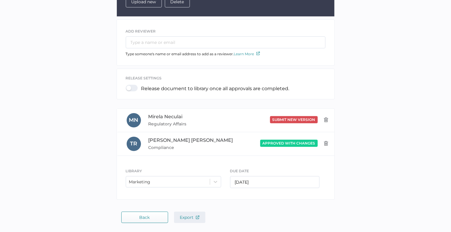
click at [188, 217] on span "Export" at bounding box center [189, 216] width 19 height 5
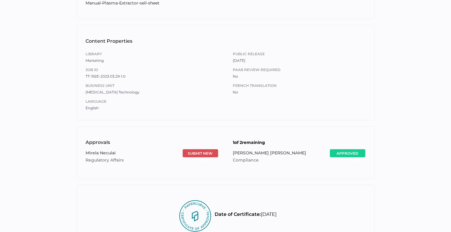
scroll to position [65, 0]
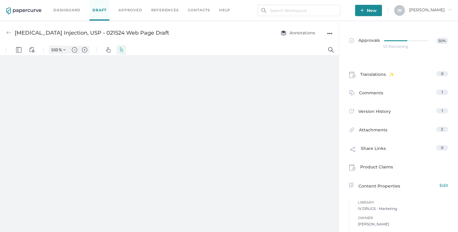
type input "111"
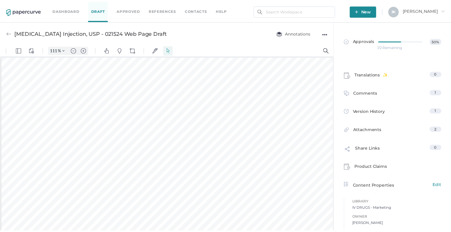
scroll to position [1, 0]
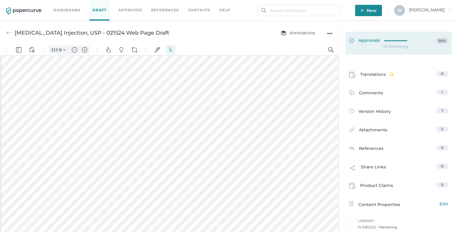
click at [395, 42] on div at bounding box center [408, 41] width 48 height 7
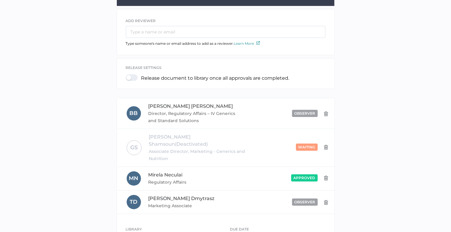
scroll to position [114, 0]
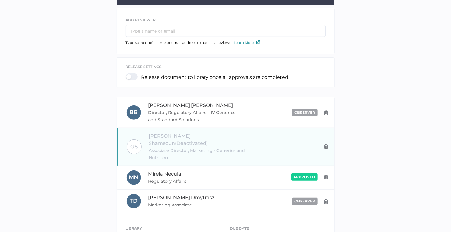
click at [309, 143] on div "waiting" at bounding box center [289, 146] width 79 height 6
click at [234, 147] on span "Associate Director, Marketing - Generics and Nutrition" at bounding box center [199, 154] width 101 height 14
click at [212, 147] on span "Associate Director, Marketing - Generics and Nutrition" at bounding box center [199, 154] width 101 height 14
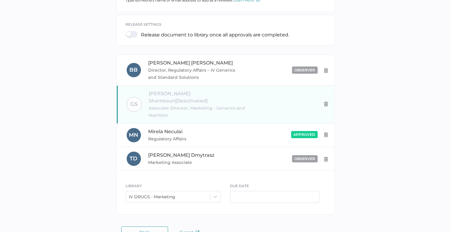
scroll to position [159, 0]
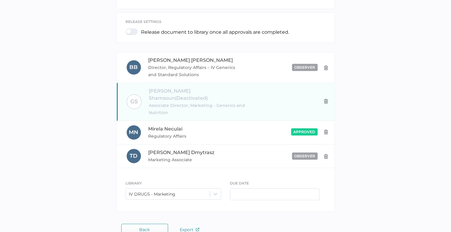
click at [327, 99] on img at bounding box center [326, 101] width 5 height 5
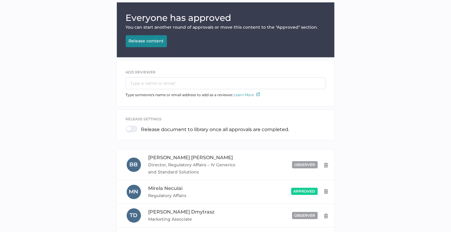
scroll to position [54, 0]
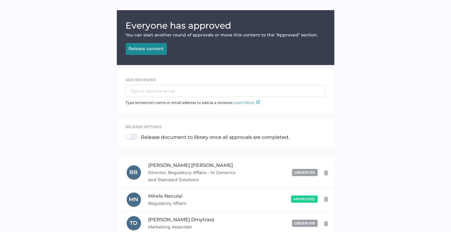
click at [148, 45] on button "Release content Releasing..." at bounding box center [146, 49] width 41 height 12
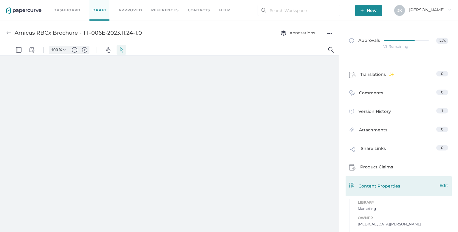
click at [440, 186] on span "Edit" at bounding box center [444, 185] width 9 height 7
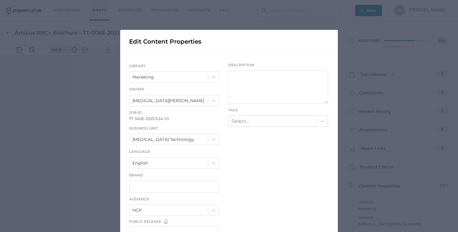
type input "111"
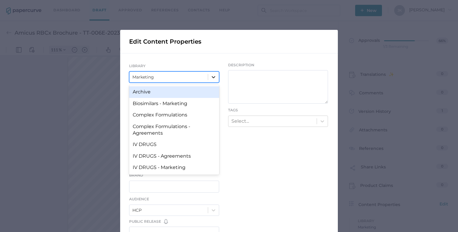
click at [212, 77] on icon at bounding box center [214, 77] width 4 height 2
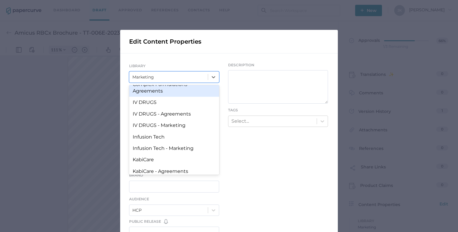
scroll to position [50, 0]
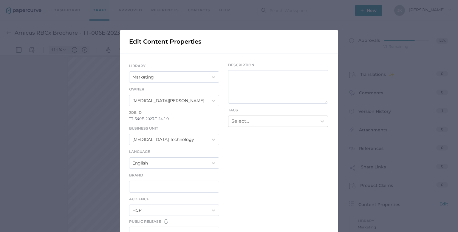
click at [50, 133] on div "Edit Content Properties LIBRARY Marketing Owner [MEDICAL_DATA][PERSON_NAME] Job…" at bounding box center [229, 116] width 458 height 232
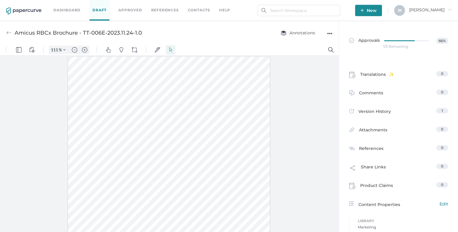
click at [129, 8] on link "Approved" at bounding box center [130, 10] width 24 height 7
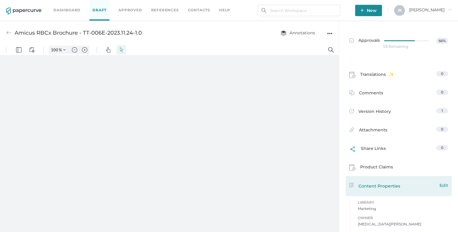
click at [444, 186] on span "Edit" at bounding box center [444, 185] width 9 height 7
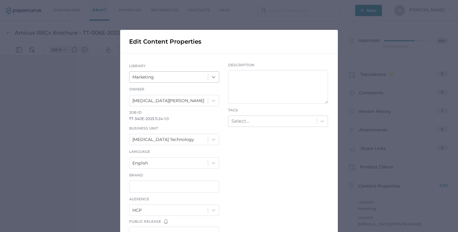
type input "111"
click at [212, 77] on icon at bounding box center [214, 77] width 4 height 2
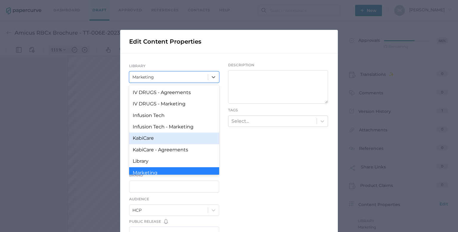
scroll to position [65, 0]
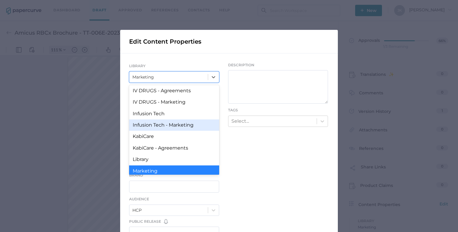
click at [176, 125] on div "Infusion Tech - Marketing" at bounding box center [174, 124] width 90 height 11
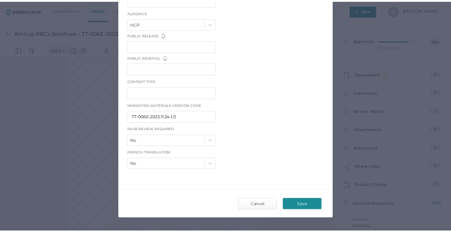
scroll to position [201, 0]
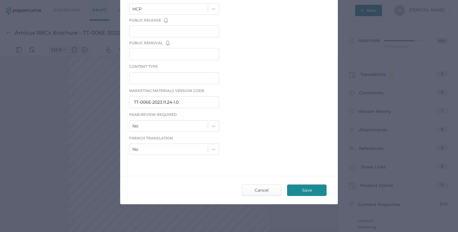
click at [310, 186] on span "Save" at bounding box center [307, 190] width 28 height 11
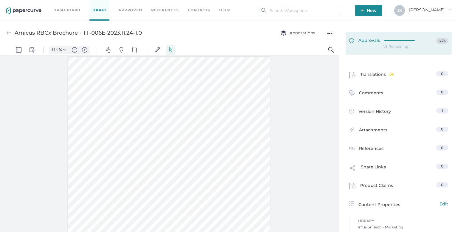
click at [395, 41] on div at bounding box center [408, 40] width 48 height 4
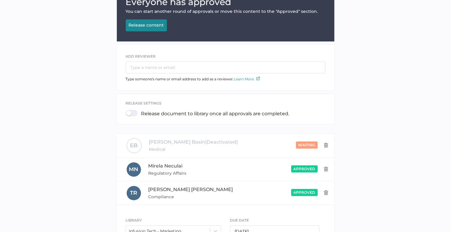
scroll to position [80, 0]
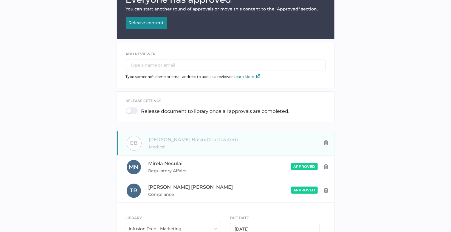
click at [327, 143] on img at bounding box center [326, 142] width 5 height 5
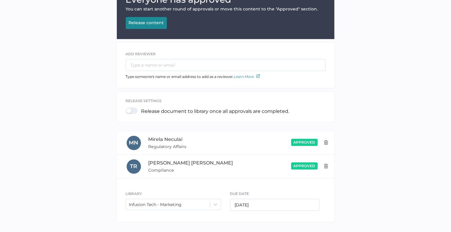
click at [147, 24] on div "Release content" at bounding box center [146, 22] width 35 height 5
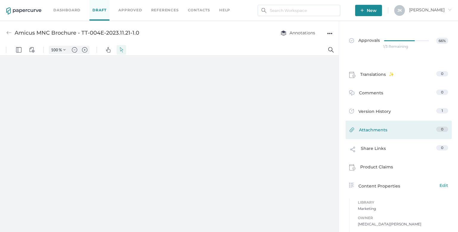
type input "111"
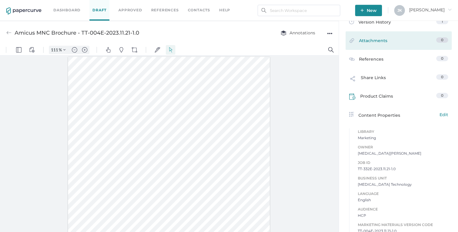
scroll to position [90, 0]
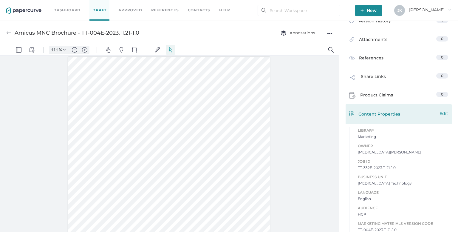
click at [441, 114] on span "Edit" at bounding box center [444, 113] width 9 height 7
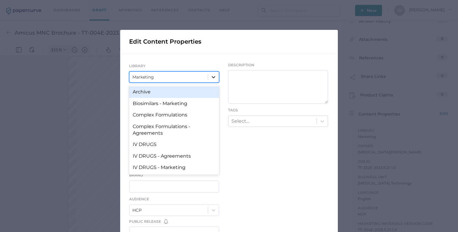
click at [212, 77] on icon at bounding box center [214, 77] width 4 height 2
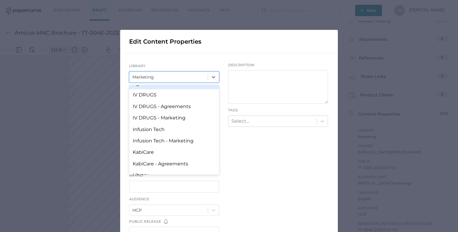
scroll to position [55, 0]
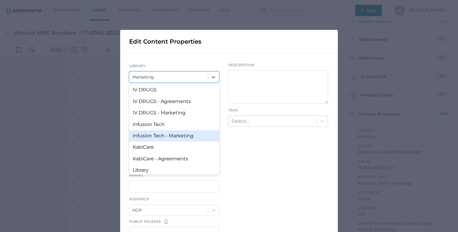
click at [174, 135] on div "Infusion Tech - Marketing" at bounding box center [174, 135] width 90 height 11
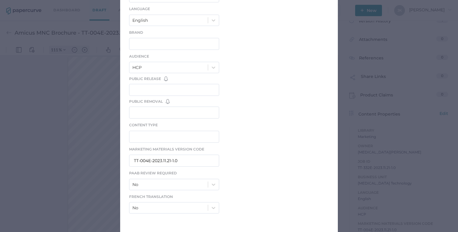
scroll to position [201, 0]
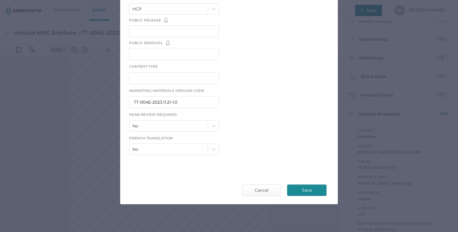
click at [302, 186] on span "Save" at bounding box center [307, 190] width 28 height 11
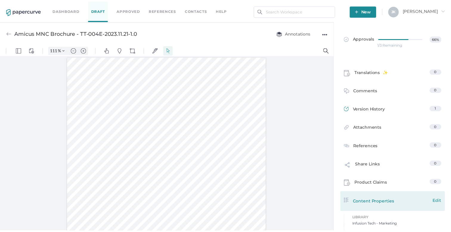
scroll to position [0, 0]
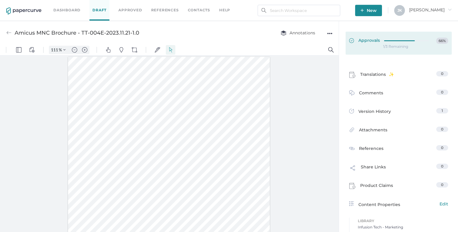
click at [387, 41] on icon at bounding box center [407, 41] width 47 height 0
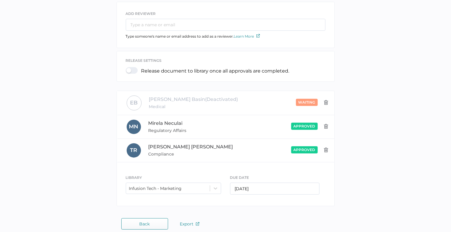
scroll to position [121, 0]
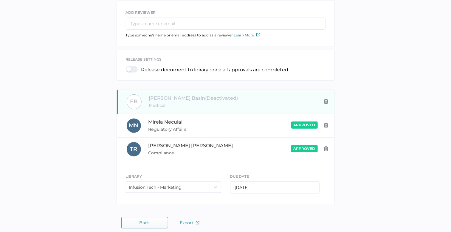
click at [328, 101] on img at bounding box center [326, 101] width 5 height 5
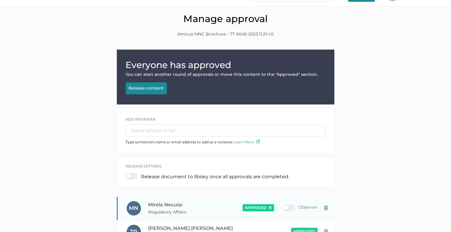
scroll to position [0, 0]
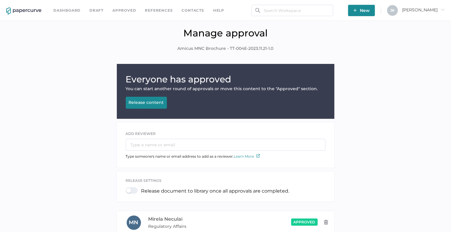
click at [145, 102] on div "Release content" at bounding box center [146, 102] width 35 height 5
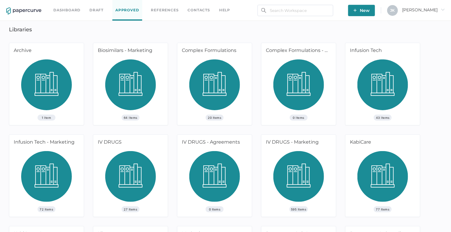
click at [126, 12] on link "Approved" at bounding box center [127, 10] width 30 height 21
click at [435, 8] on span "[PERSON_NAME]" at bounding box center [423, 9] width 43 height 5
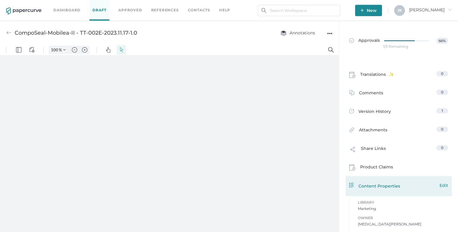
type input "111"
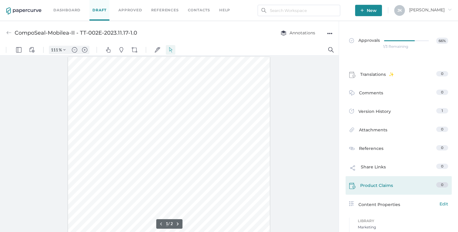
click at [442, 184] on div "0" at bounding box center [442, 184] width 12 height 5
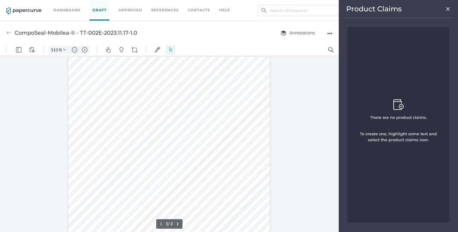
click at [449, 7] on img at bounding box center [448, 9] width 5 height 5
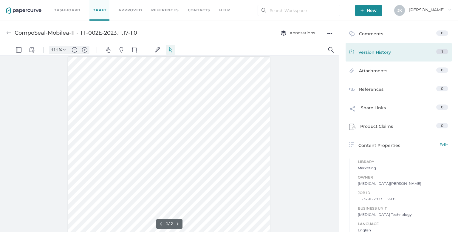
scroll to position [67, 0]
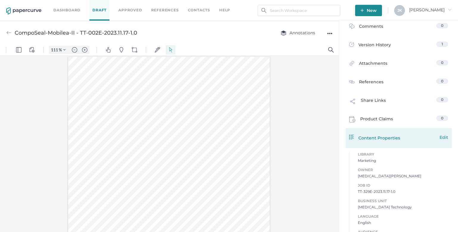
click at [441, 137] on span "Edit" at bounding box center [444, 137] width 9 height 7
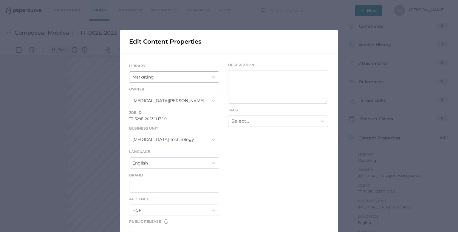
click at [181, 77] on div "Marketing" at bounding box center [168, 77] width 78 height 10
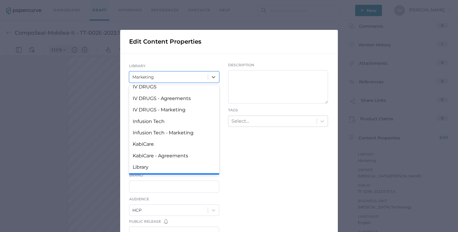
scroll to position [59, 0]
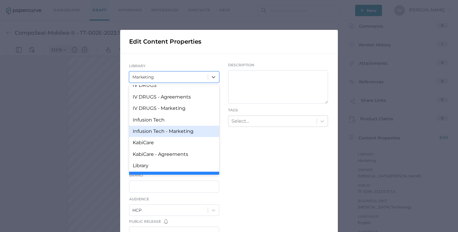
click at [163, 130] on div "Infusion Tech - Marketing" at bounding box center [174, 131] width 90 height 11
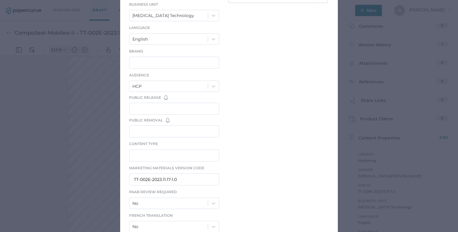
scroll to position [201, 0]
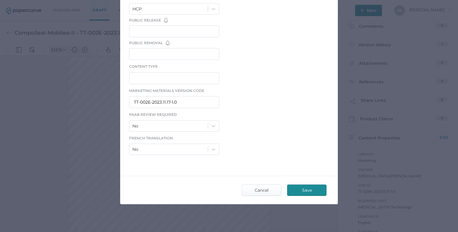
click at [306, 190] on span "Save" at bounding box center [307, 190] width 28 height 11
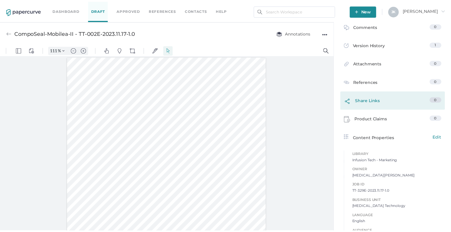
scroll to position [0, 0]
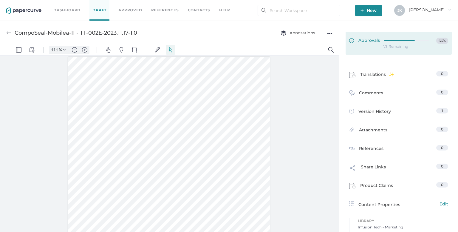
click at [398, 36] on link "Approvals 66%" at bounding box center [399, 43] width 106 height 23
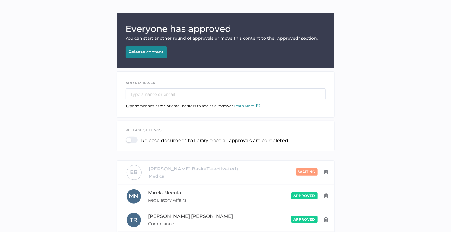
scroll to position [51, 0]
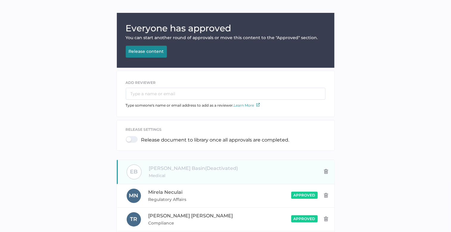
click at [327, 171] on img at bounding box center [326, 171] width 5 height 5
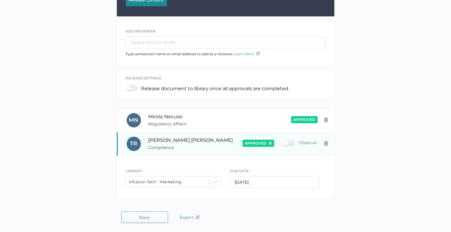
scroll to position [0, 0]
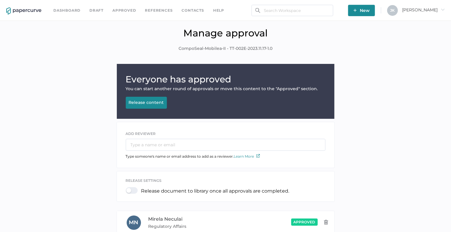
click at [155, 104] on div "Release content" at bounding box center [146, 102] width 35 height 5
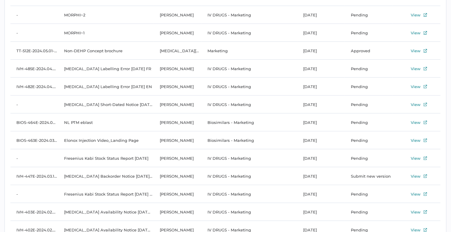
scroll to position [1855, 0]
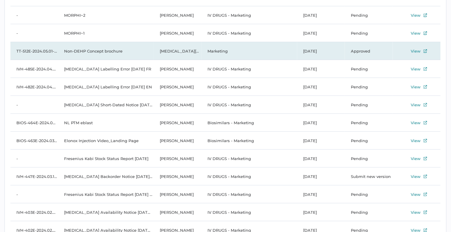
click at [217, 51] on td "Marketing" at bounding box center [250, 51] width 96 height 18
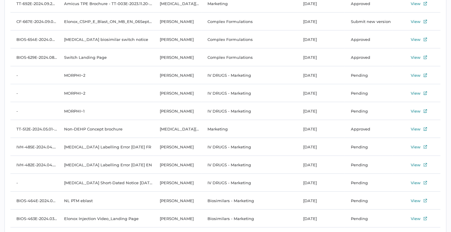
scroll to position [1774, 0]
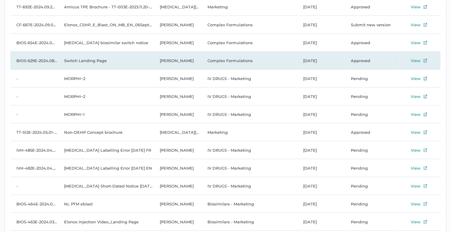
click at [231, 61] on td "Complex Formulations" at bounding box center [250, 61] width 96 height 18
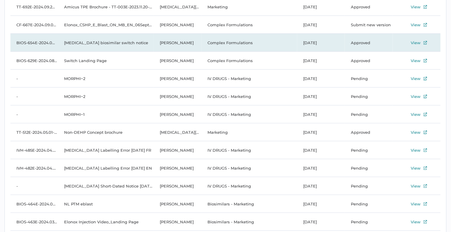
click at [116, 44] on td "[MEDICAL_DATA] biosimilar switch notice" at bounding box center [106, 43] width 96 height 18
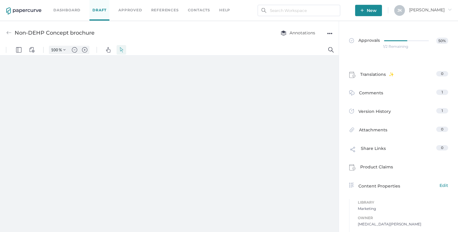
type input "111"
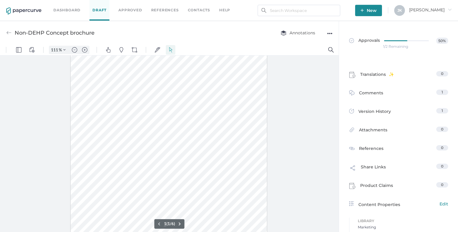
scroll to position [91, 0]
type input "2"
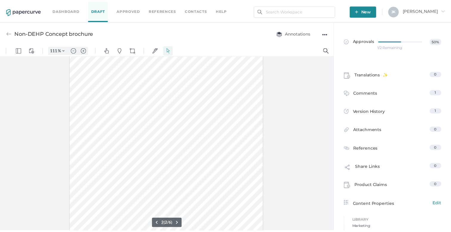
scroll to position [361, 0]
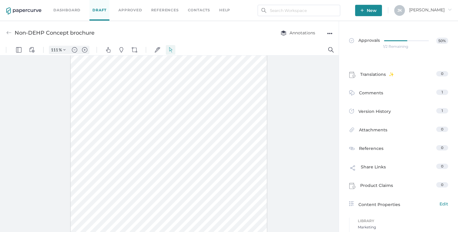
click at [386, 47] on div "1/2 Remaining" at bounding box center [395, 47] width 25 height 0
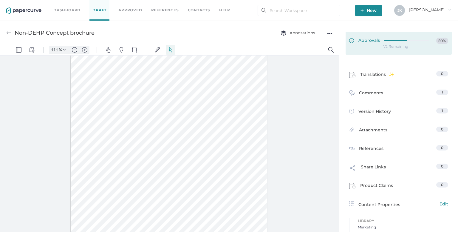
click at [386, 41] on div at bounding box center [408, 40] width 48 height 4
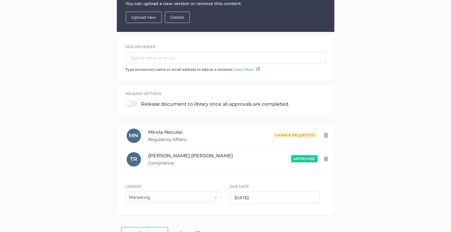
scroll to position [88, 0]
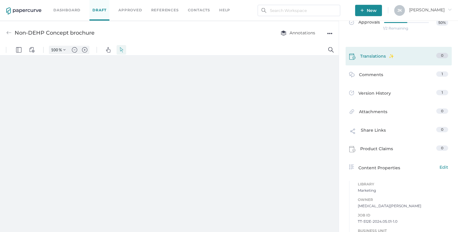
scroll to position [19, 0]
type input "111"
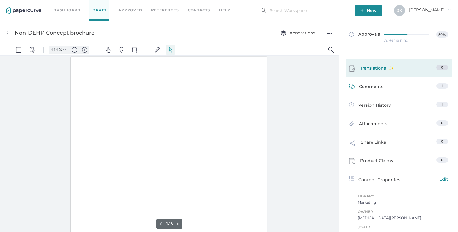
scroll to position [0, 0]
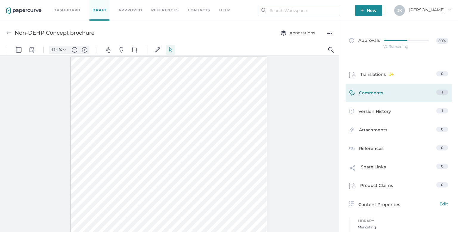
click at [378, 94] on span "Comments" at bounding box center [371, 93] width 24 height 9
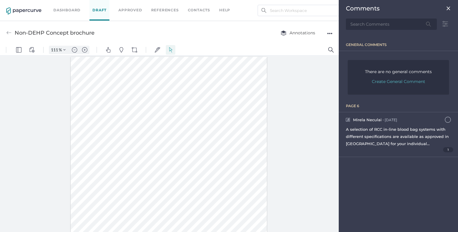
scroll to position [3, 0]
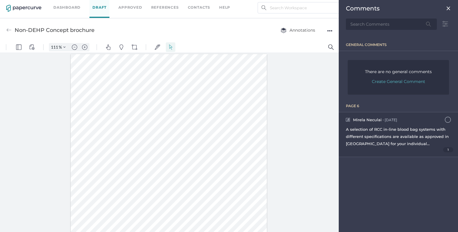
click at [384, 130] on span "A selection of RCC in-line blood bag systems with different specifications are …" at bounding box center [397, 140] width 103 height 26
type input "4"
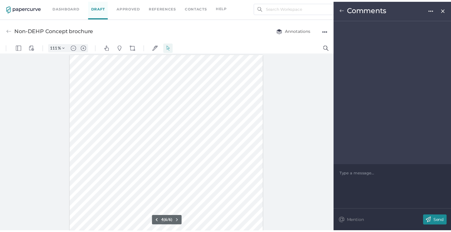
scroll to position [1361, 0]
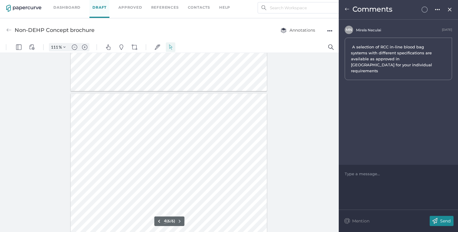
click at [450, 10] on img at bounding box center [449, 9] width 5 height 5
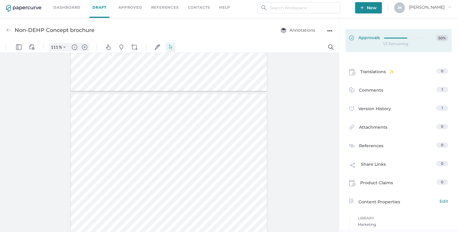
click at [368, 40] on span "Approvals" at bounding box center [364, 38] width 31 height 7
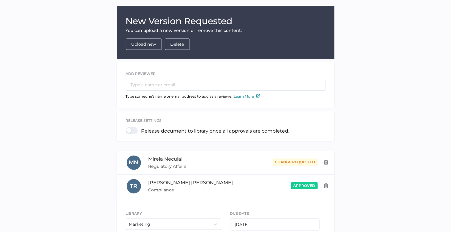
scroll to position [64, 0]
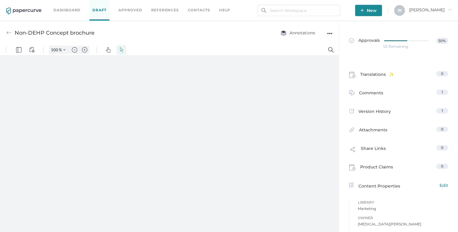
type input "111"
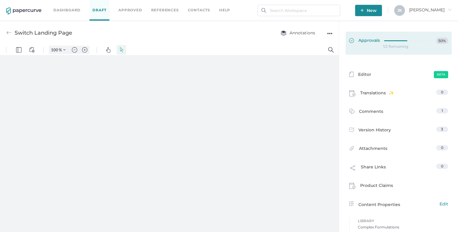
click at [394, 42] on div at bounding box center [408, 41] width 48 height 7
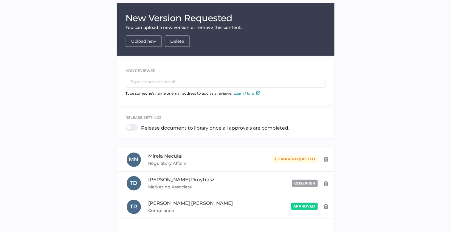
scroll to position [60, 0]
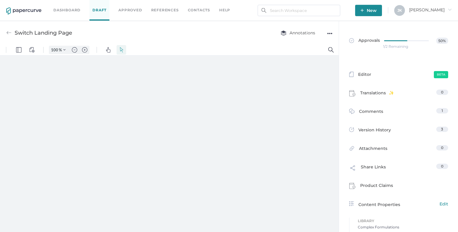
type input "111"
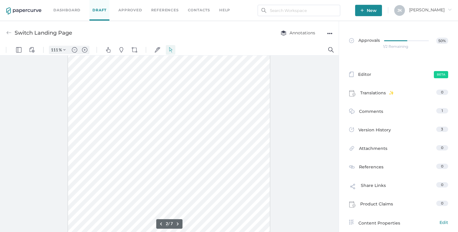
scroll to position [307, 0]
type input "1"
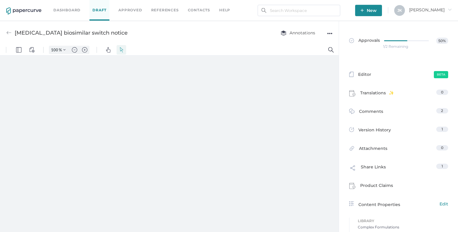
type input "111"
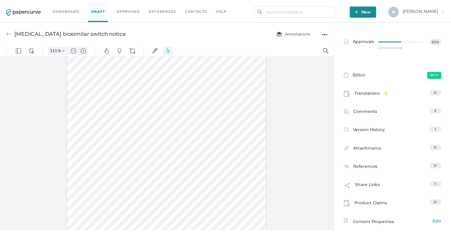
scroll to position [17, 0]
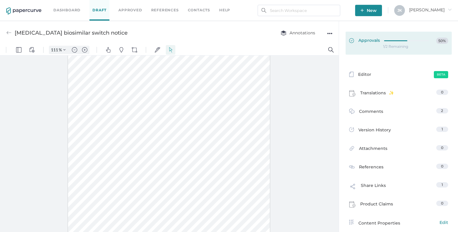
click at [384, 42] on div at bounding box center [408, 41] width 48 height 7
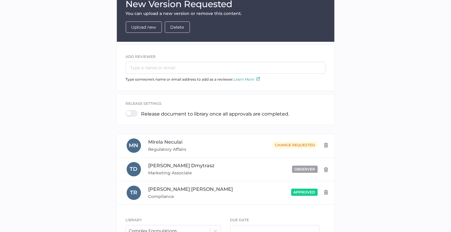
scroll to position [124, 0]
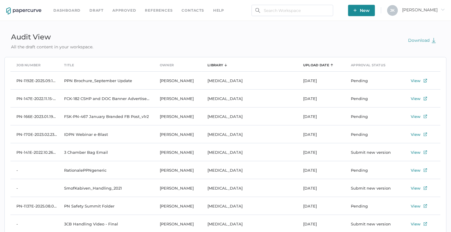
click at [315, 64] on div "Upload Date" at bounding box center [316, 65] width 26 height 7
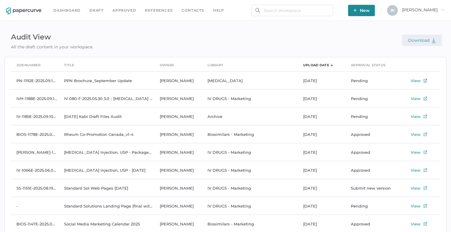
click at [423, 40] on span "Download" at bounding box center [422, 40] width 28 height 5
